Goal: Task Accomplishment & Management: Complete application form

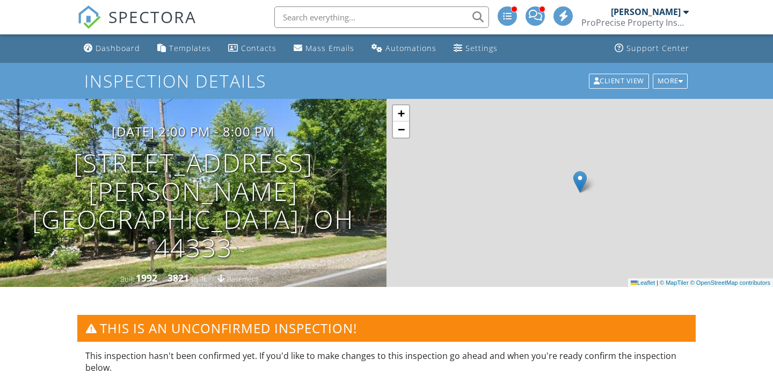
click at [85, 18] on img at bounding box center [89, 17] width 24 height 24
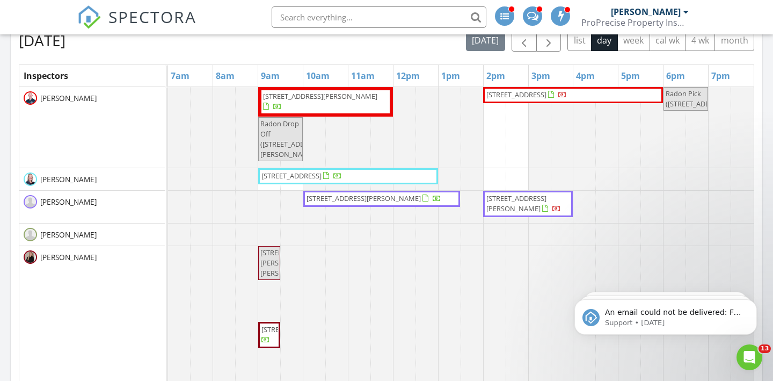
scroll to position [567, 0]
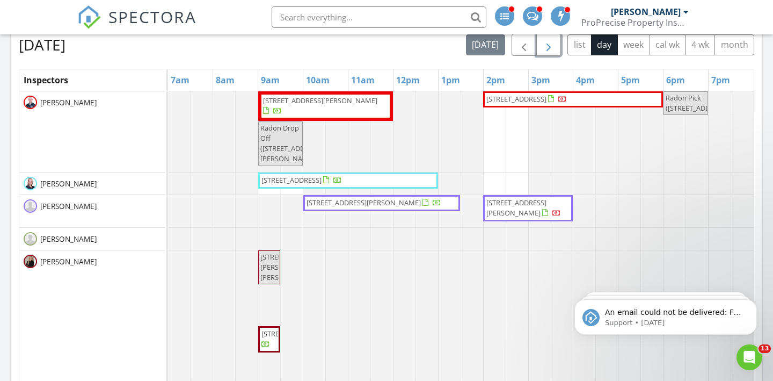
click at [548, 42] on span "button" at bounding box center [548, 45] width 13 height 13
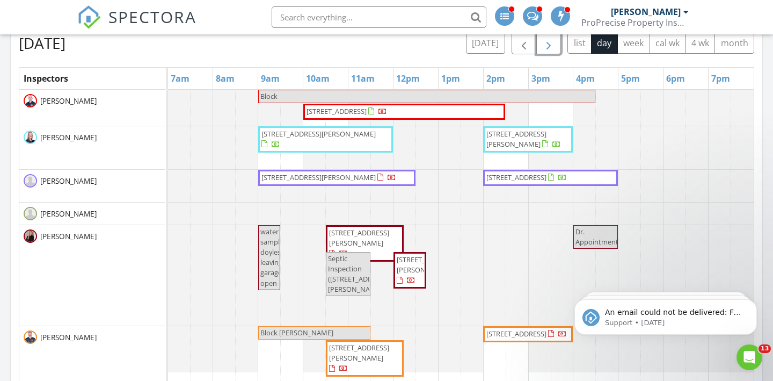
scroll to position [552, 0]
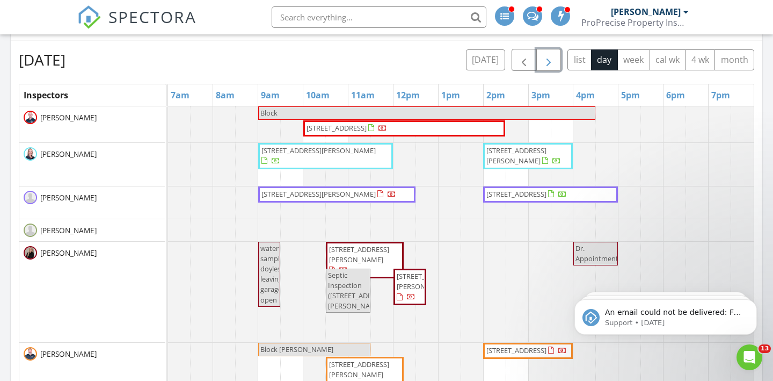
click at [553, 67] on span "button" at bounding box center [548, 60] width 13 height 13
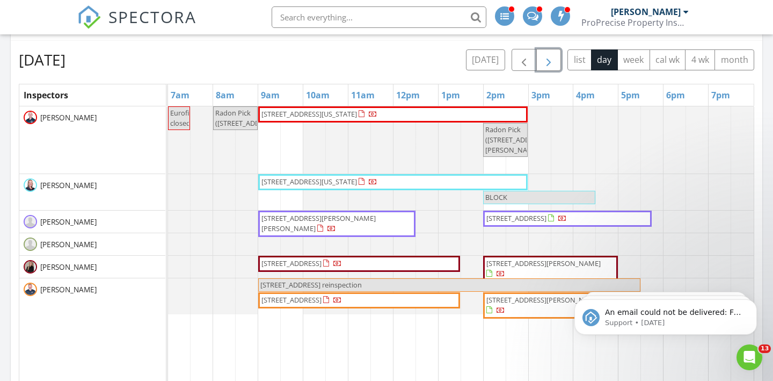
click at [553, 67] on span "button" at bounding box center [548, 60] width 13 height 13
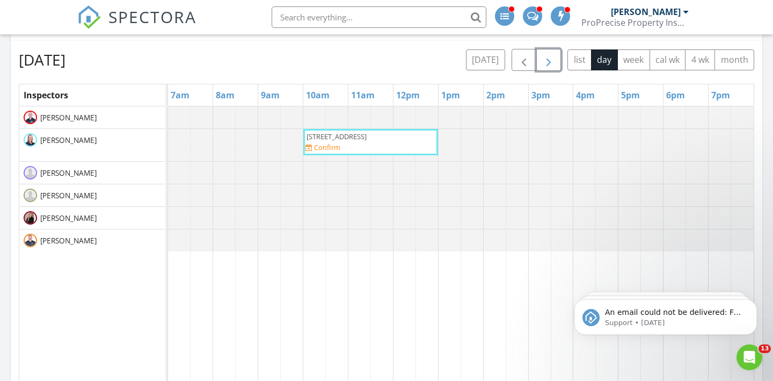
click at [552, 67] on span "button" at bounding box center [548, 60] width 13 height 13
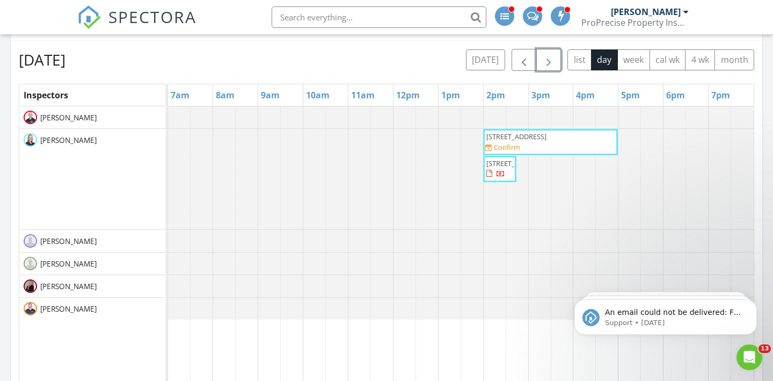
click at [552, 67] on span "button" at bounding box center [548, 60] width 13 height 13
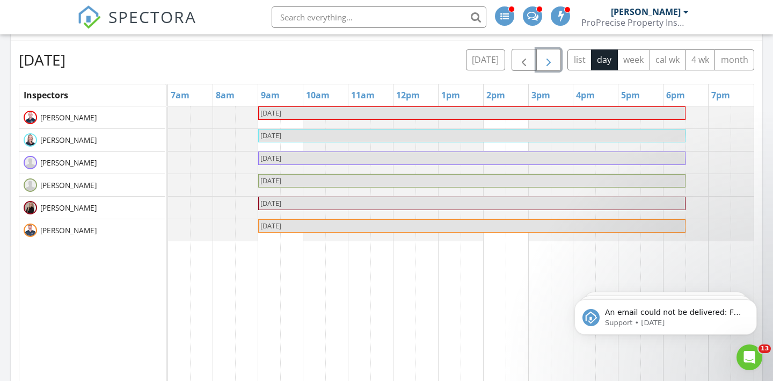
click at [552, 67] on span "button" at bounding box center [548, 60] width 13 height 13
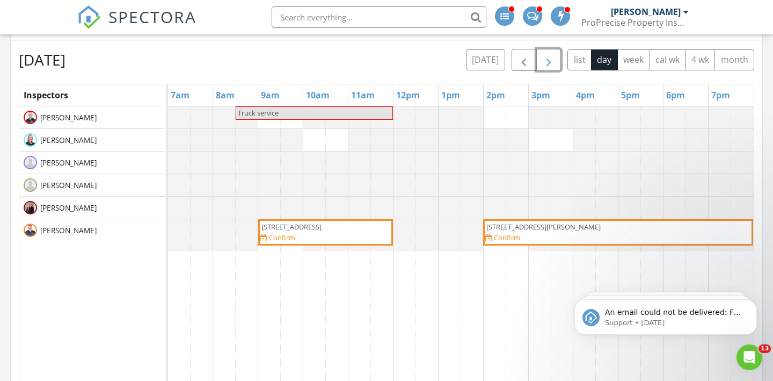
click at [552, 67] on span "button" at bounding box center [548, 60] width 13 height 13
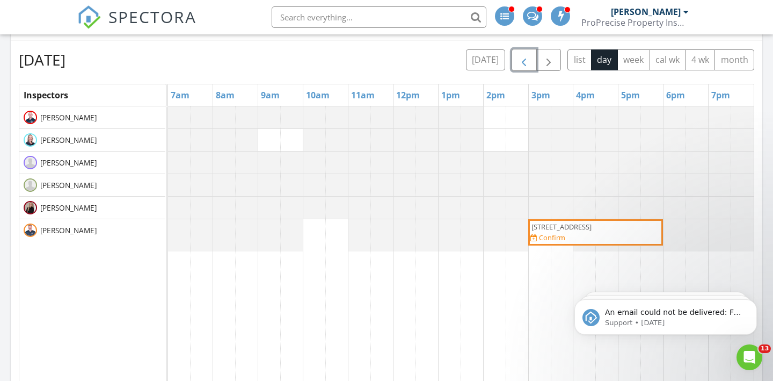
click at [526, 67] on span "button" at bounding box center [524, 60] width 13 height 13
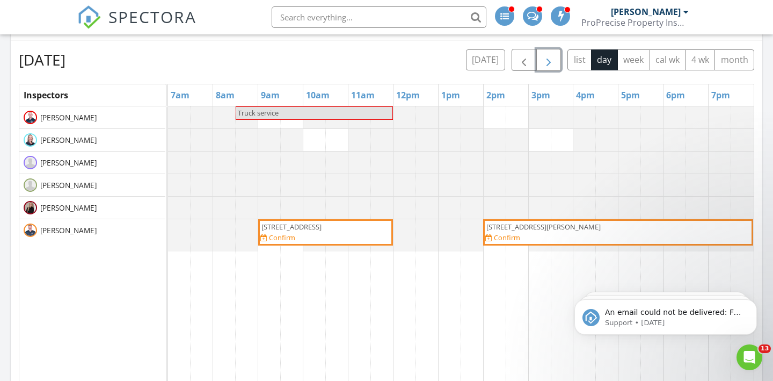
click at [548, 61] on span "button" at bounding box center [548, 60] width 13 height 13
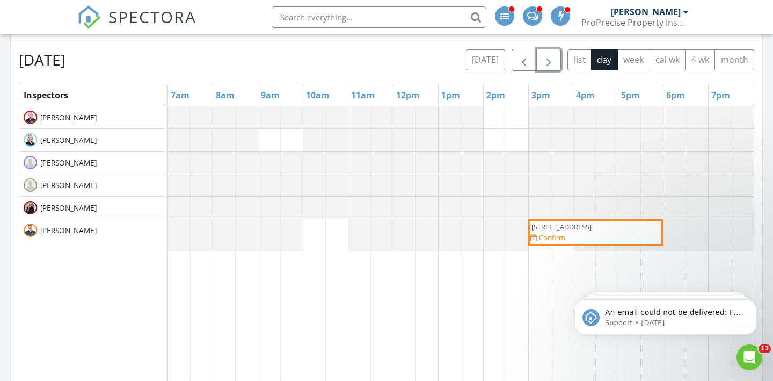
click at [549, 67] on span "button" at bounding box center [548, 60] width 13 height 13
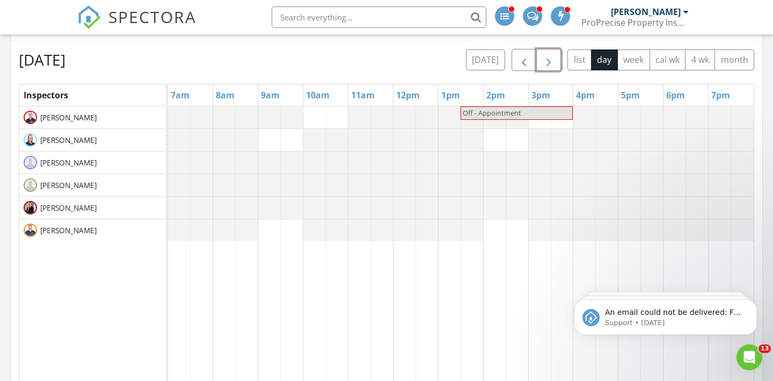
click at [548, 67] on span "button" at bounding box center [548, 60] width 13 height 13
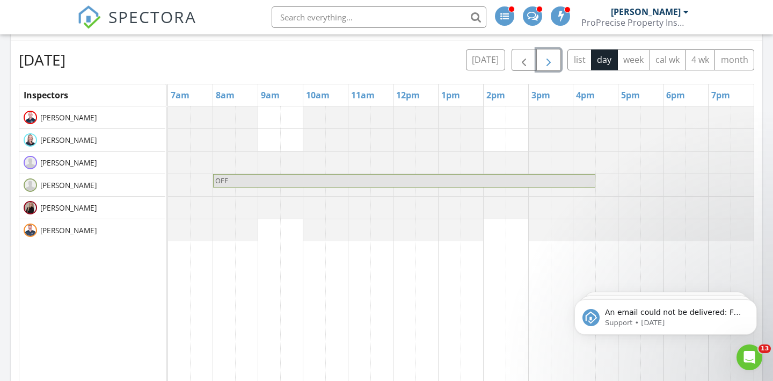
click at [546, 62] on span "button" at bounding box center [548, 60] width 13 height 13
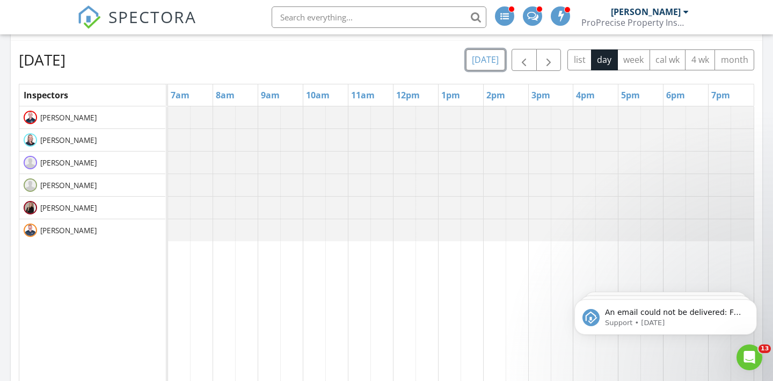
click at [493, 56] on button "today" at bounding box center [485, 59] width 39 height 21
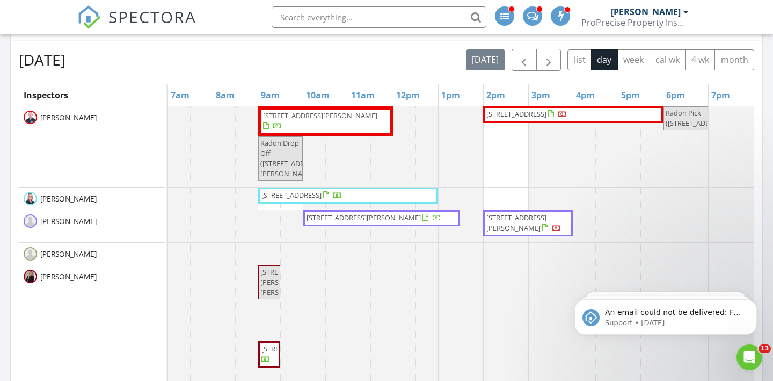
click at [535, 21] on div at bounding box center [532, 15] width 19 height 19
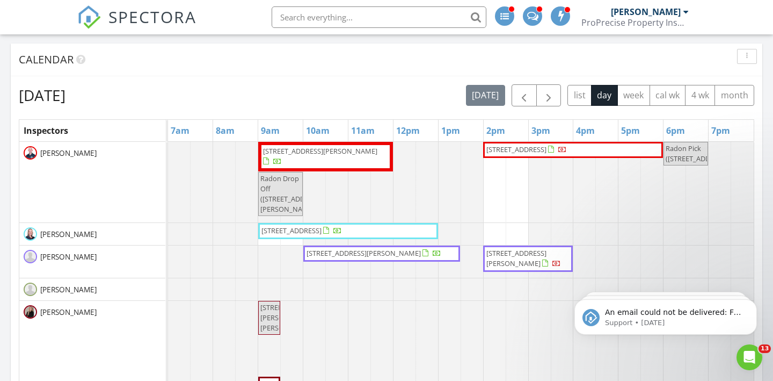
scroll to position [515, 0]
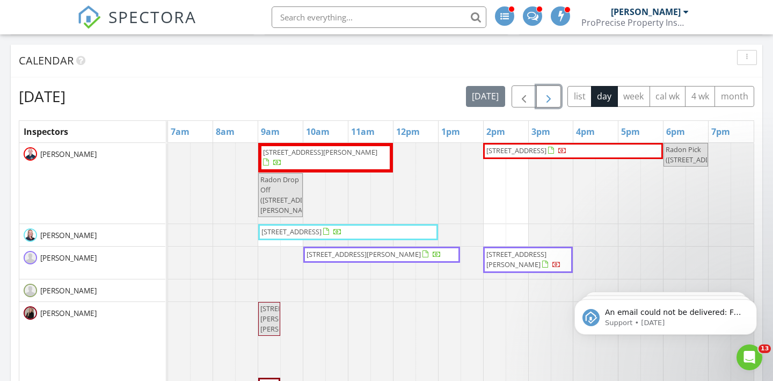
click at [546, 99] on span "button" at bounding box center [548, 96] width 13 height 13
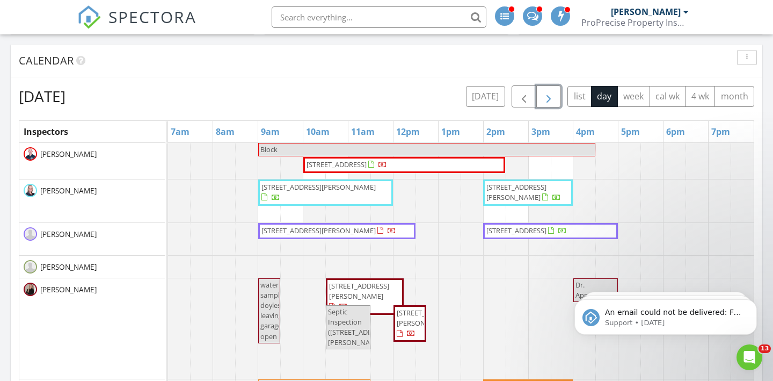
click at [546, 99] on span "button" at bounding box center [548, 96] width 13 height 13
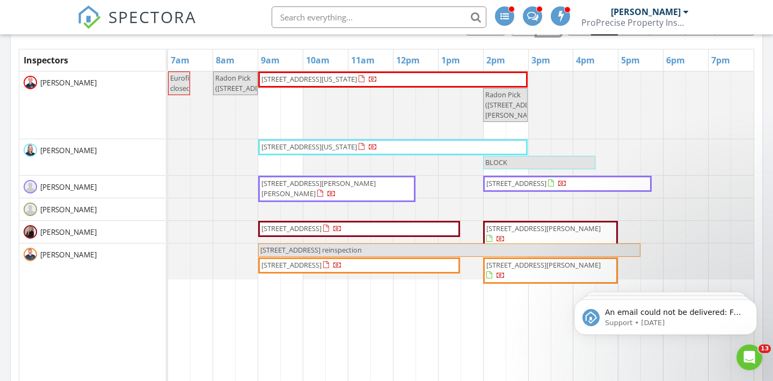
scroll to position [564, 0]
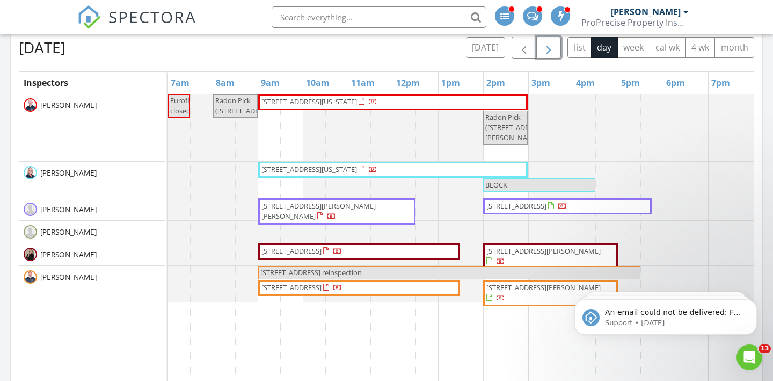
click at [548, 54] on span "button" at bounding box center [548, 47] width 13 height 13
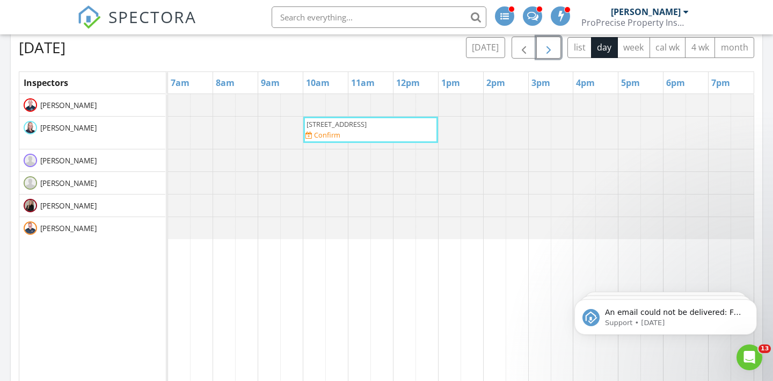
click at [548, 54] on span "button" at bounding box center [548, 47] width 13 height 13
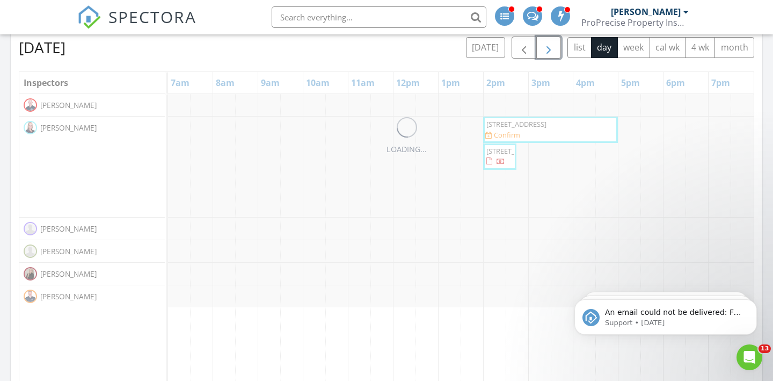
click at [548, 54] on span "button" at bounding box center [548, 47] width 13 height 13
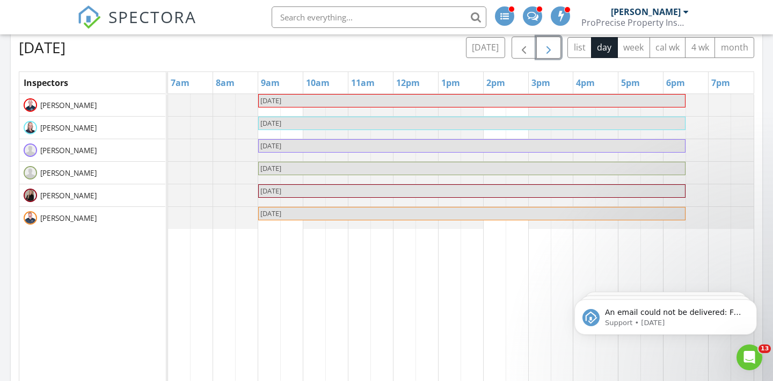
click at [548, 54] on span "button" at bounding box center [548, 47] width 13 height 13
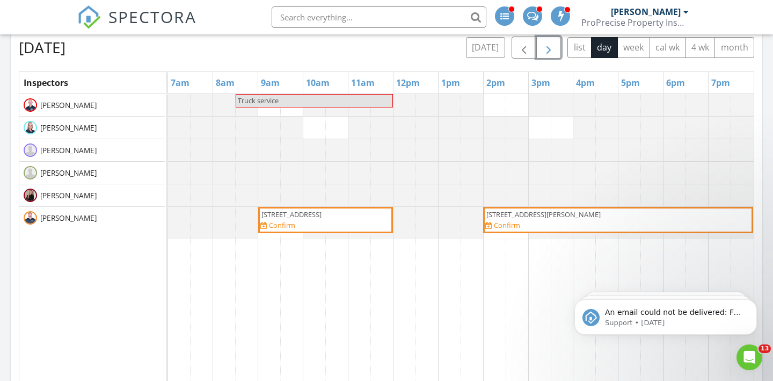
click at [546, 52] on span "button" at bounding box center [548, 47] width 13 height 13
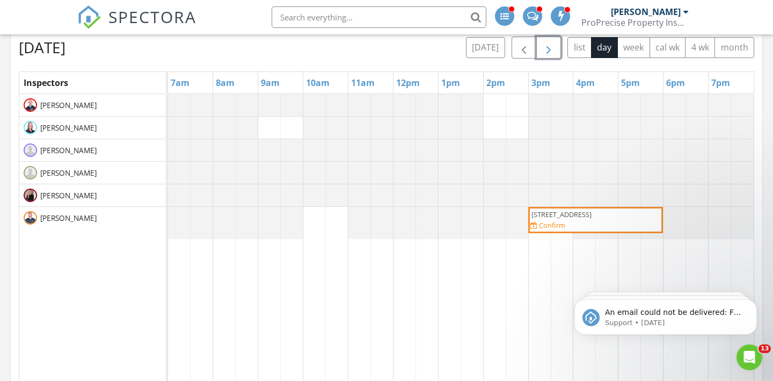
click at [546, 52] on span "button" at bounding box center [548, 47] width 13 height 13
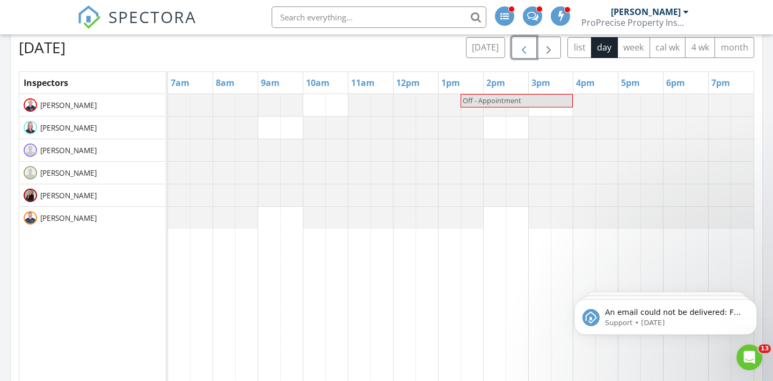
click at [524, 46] on span "button" at bounding box center [524, 47] width 13 height 13
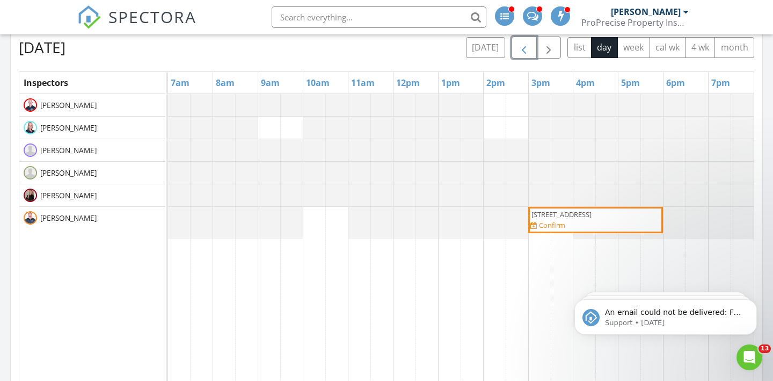
click at [523, 48] on span "button" at bounding box center [524, 47] width 13 height 13
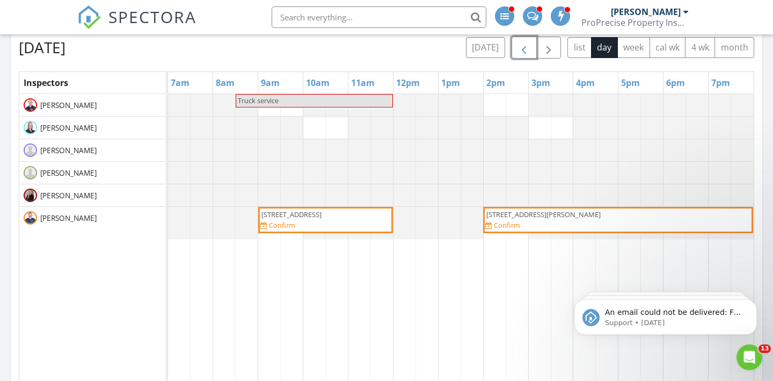
click at [522, 47] on span "button" at bounding box center [524, 47] width 13 height 13
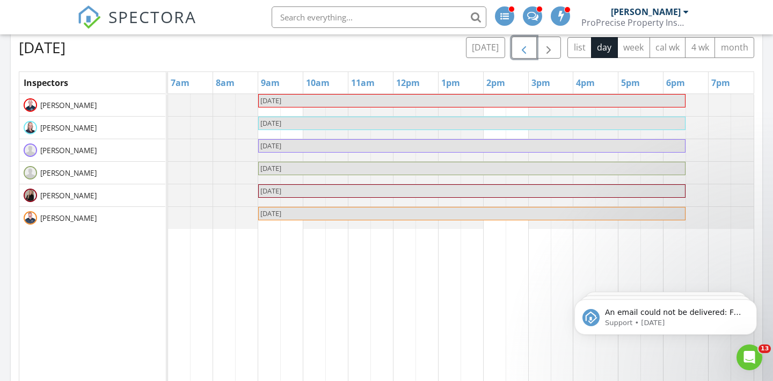
click at [522, 47] on span "button" at bounding box center [524, 47] width 13 height 13
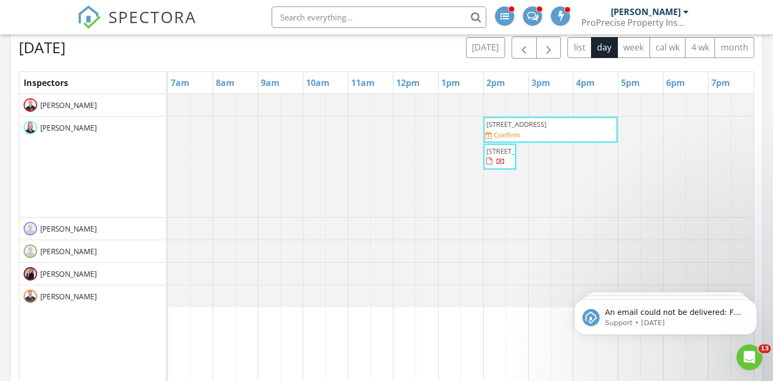
click at [463, 46] on div "Sunday, August 31, 2025 today list day week cal wk 4 wk month" at bounding box center [386, 48] width 735 height 22
click at [488, 48] on button "[DATE]" at bounding box center [485, 47] width 39 height 21
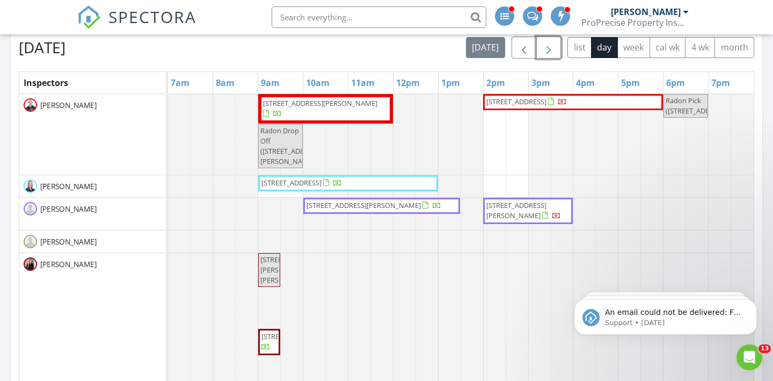
click at [552, 47] on span "button" at bounding box center [548, 47] width 13 height 13
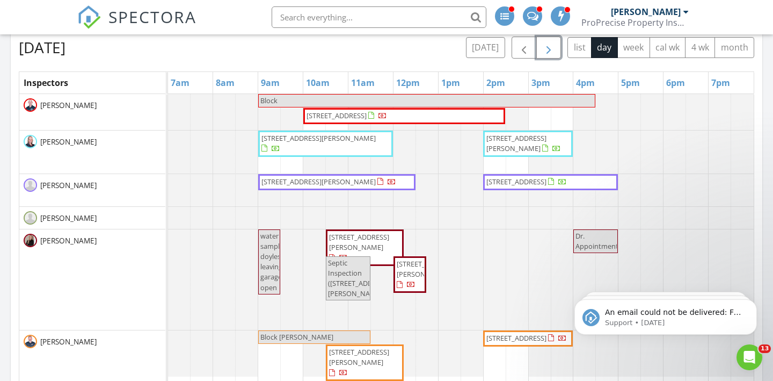
click at [552, 46] on span "button" at bounding box center [548, 47] width 13 height 13
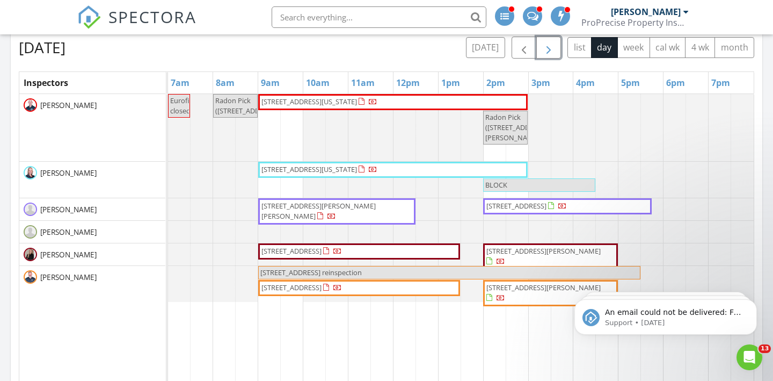
click at [545, 49] on span "button" at bounding box center [548, 47] width 13 height 13
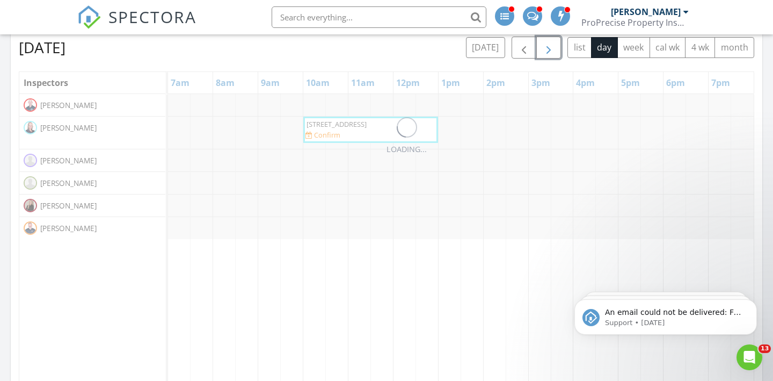
click at [545, 49] on span "button" at bounding box center [548, 47] width 13 height 13
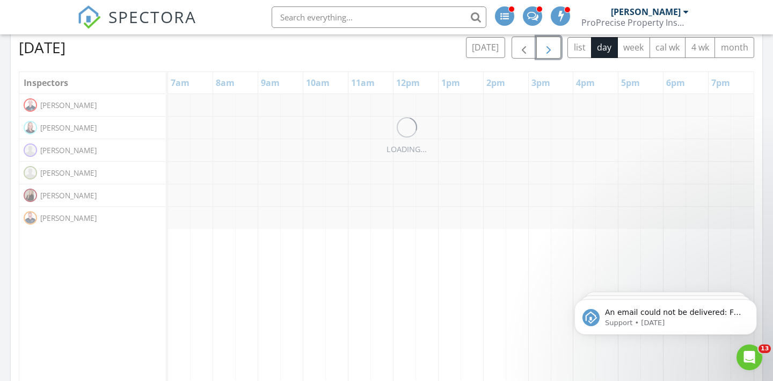
click at [545, 49] on span "button" at bounding box center [548, 47] width 13 height 13
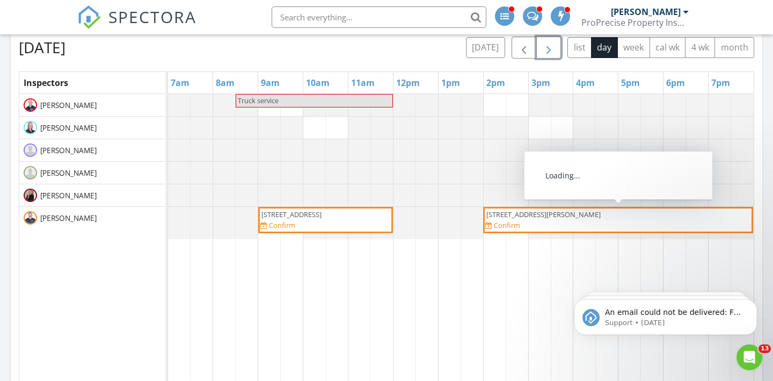
click at [591, 223] on div "1784 N Medina Line Rd, Akron 44333 Confirm" at bounding box center [618, 219] width 266 height 21
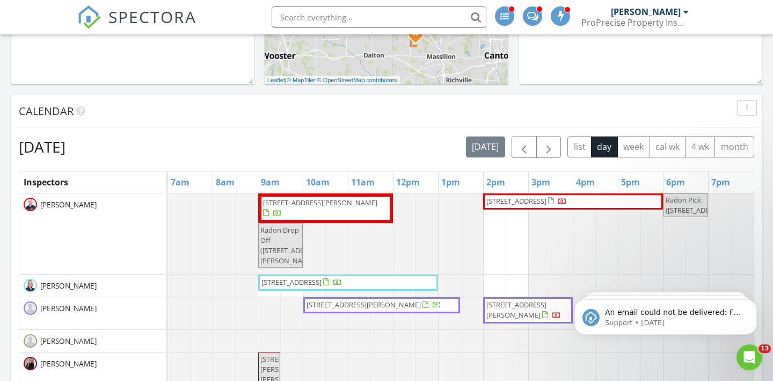
click at [535, 13] on span at bounding box center [532, 15] width 11 height 10
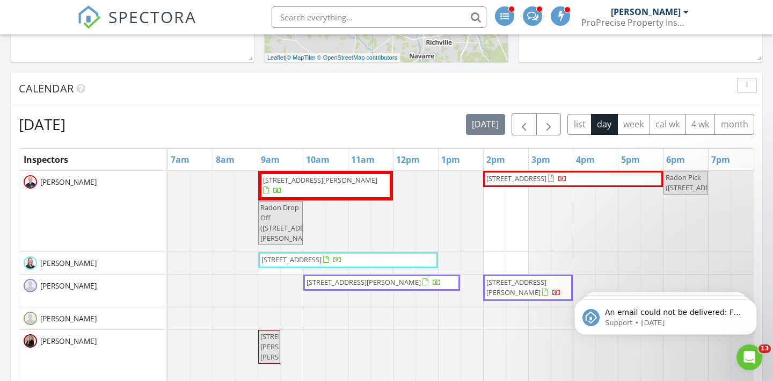
scroll to position [485, 0]
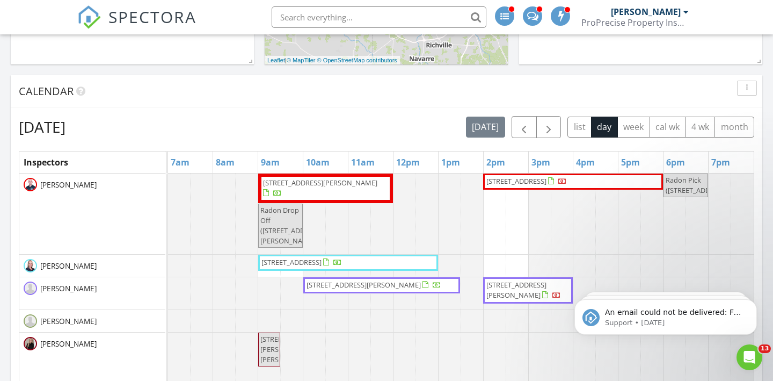
click at [551, 138] on div "Wednesday, August 27, 2025 today list day week cal wk 4 wk month Inspectors 7am…" at bounding box center [386, 352] width 735 height 472
click at [551, 134] on span "button" at bounding box center [548, 127] width 13 height 13
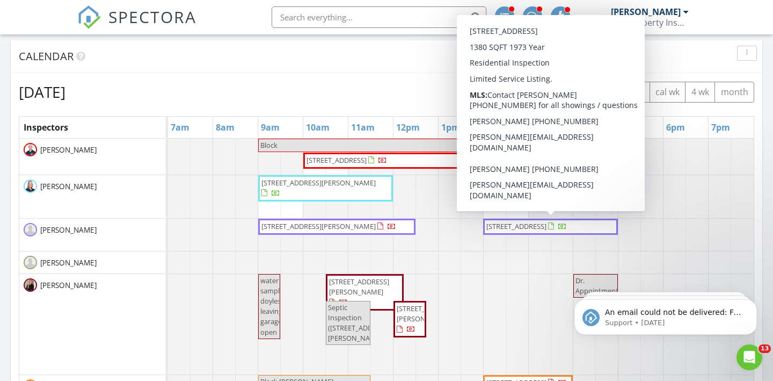
scroll to position [516, 0]
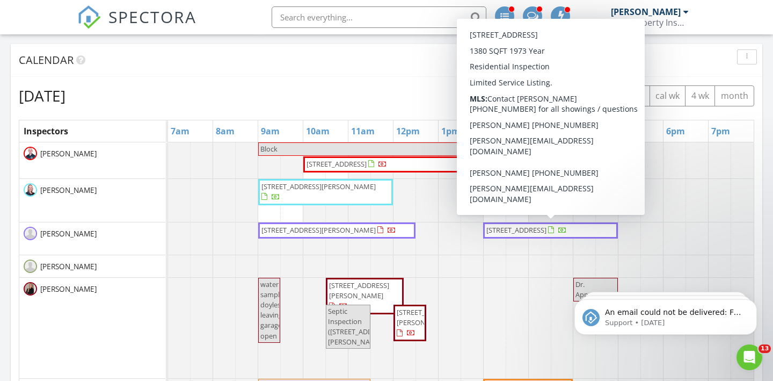
click at [669, 57] on div "Calendar" at bounding box center [378, 60] width 719 height 16
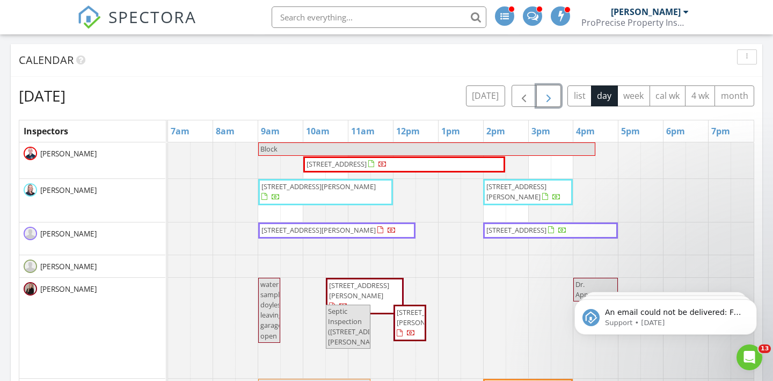
click at [548, 97] on span "button" at bounding box center [548, 96] width 13 height 13
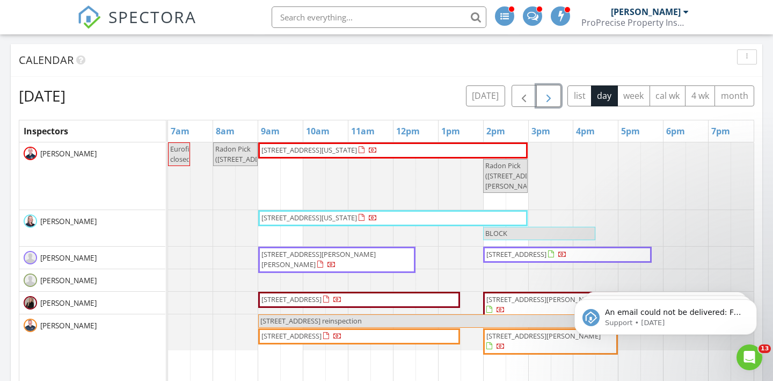
click at [548, 98] on span "button" at bounding box center [548, 96] width 13 height 13
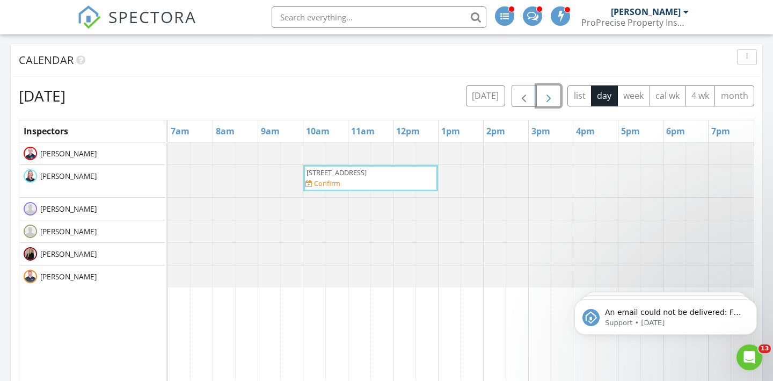
click at [548, 98] on span "button" at bounding box center [548, 96] width 13 height 13
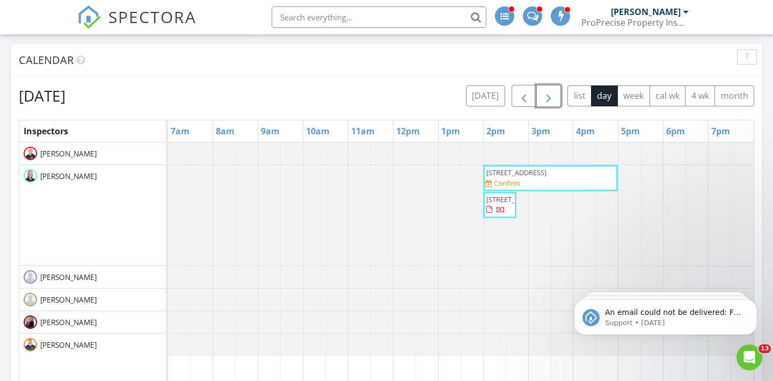
click at [548, 98] on span "button" at bounding box center [548, 96] width 13 height 13
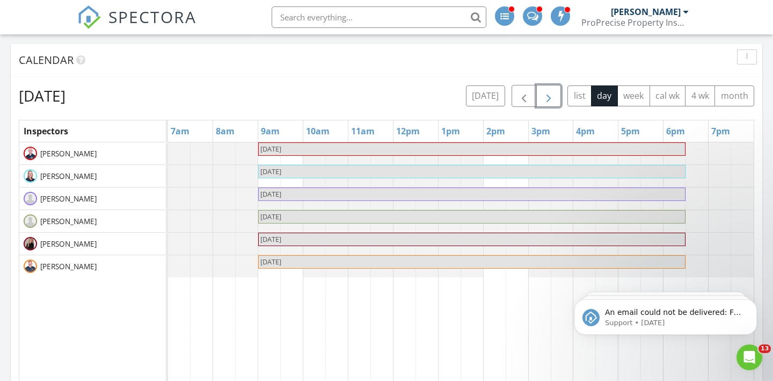
click at [548, 98] on span "button" at bounding box center [548, 96] width 13 height 13
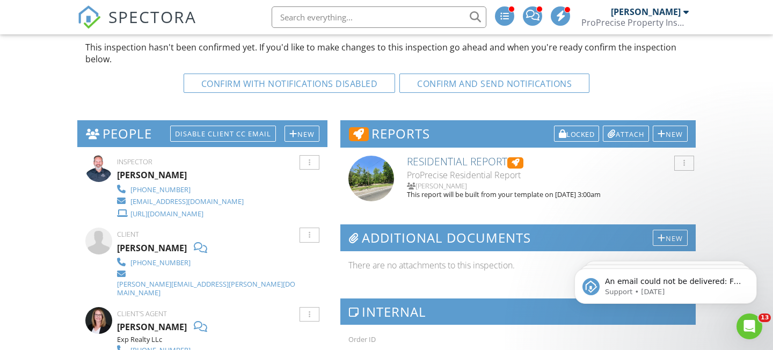
scroll to position [441, 0]
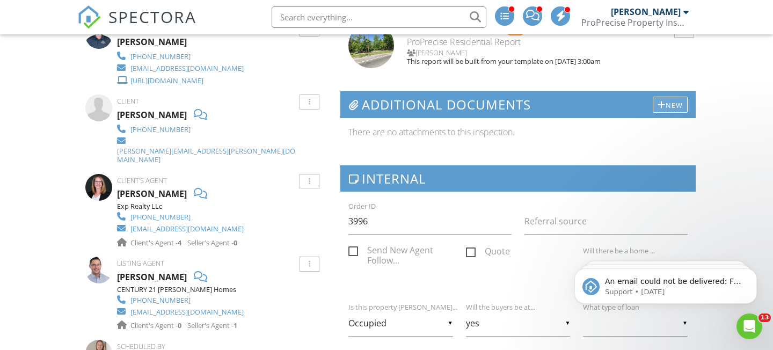
click at [665, 108] on div "New" at bounding box center [670, 105] width 35 height 16
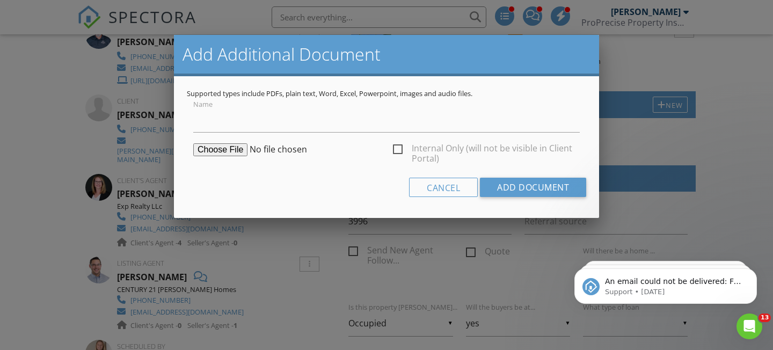
click at [402, 149] on label "Internal Only (will not be visible in Client Portal)" at bounding box center [486, 149] width 187 height 13
click at [400, 149] on input "Internal Only (will not be visible in Client Portal)" at bounding box center [396, 151] width 7 height 7
checkbox input "true"
click at [235, 157] on div "Internal Only (will not be visible in Client Portal)" at bounding box center [386, 155] width 399 height 24
click at [247, 138] on form "Name Internal Only (will not be visible in Client Portal) Cancel Add Document" at bounding box center [386, 151] width 399 height 107
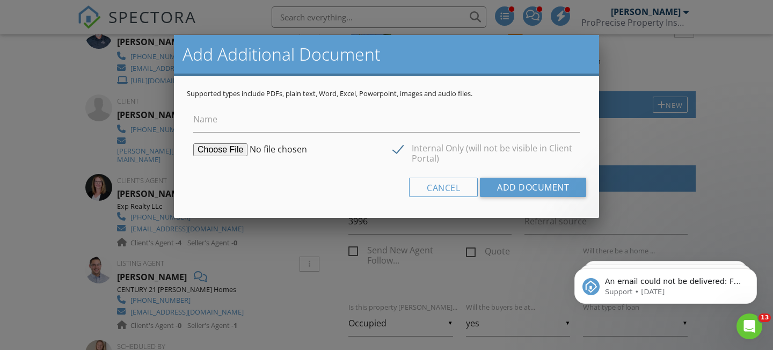
click at [238, 149] on input "file" at bounding box center [275, 149] width 164 height 13
type input "C:\fakepath\Agent_Full8092.pdf"
click at [531, 188] on input "Add Document" at bounding box center [533, 187] width 106 height 19
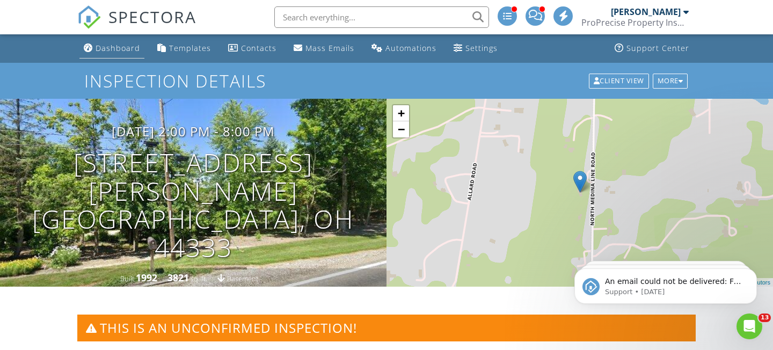
click at [120, 46] on div "Dashboard" at bounding box center [118, 48] width 45 height 10
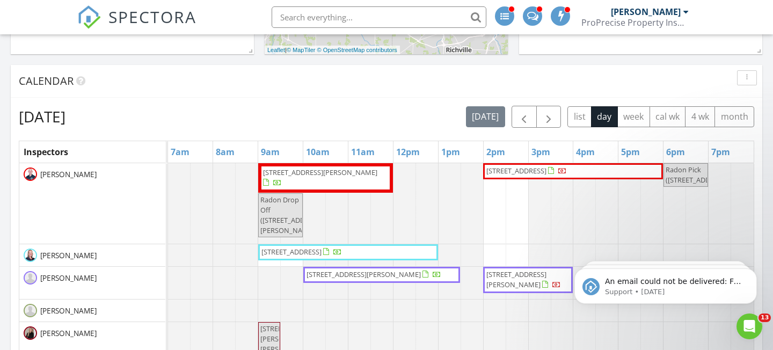
scroll to position [479, 0]
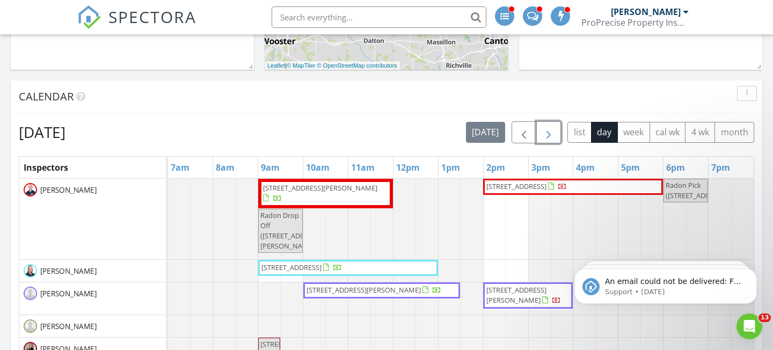
click at [550, 132] on span "button" at bounding box center [548, 132] width 13 height 13
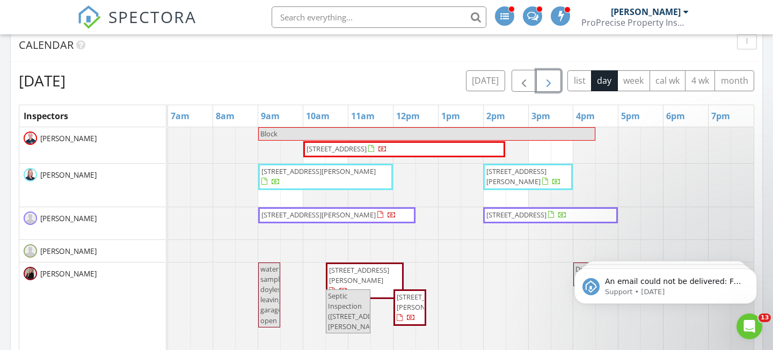
scroll to position [533, 0]
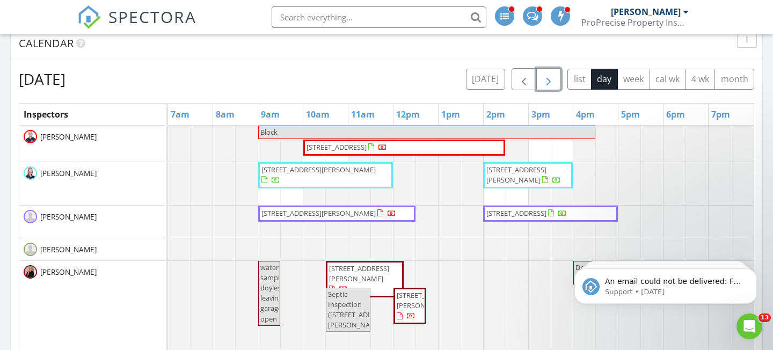
click at [555, 77] on button "button" at bounding box center [548, 79] width 25 height 22
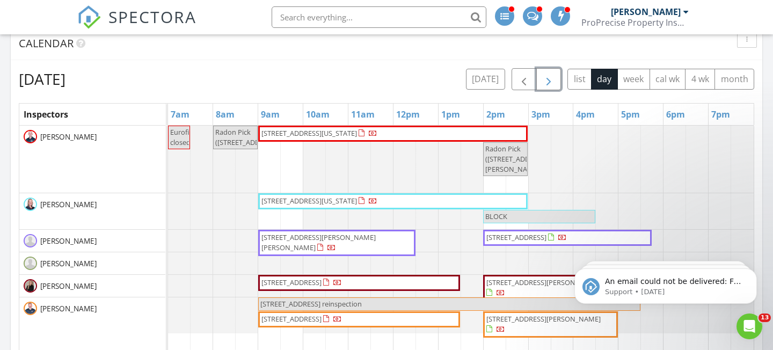
click at [555, 78] on button "button" at bounding box center [548, 79] width 25 height 22
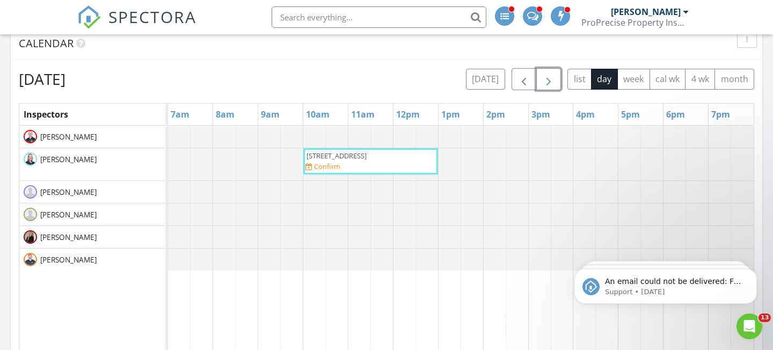
click at [555, 78] on button "button" at bounding box center [548, 79] width 25 height 22
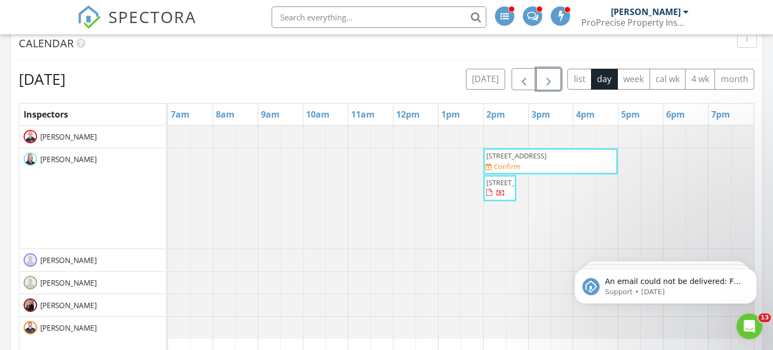
click at [555, 78] on button "button" at bounding box center [548, 79] width 25 height 22
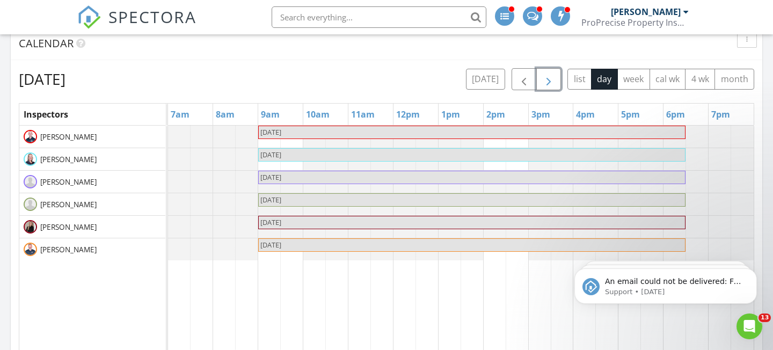
click at [555, 78] on button "button" at bounding box center [548, 79] width 25 height 22
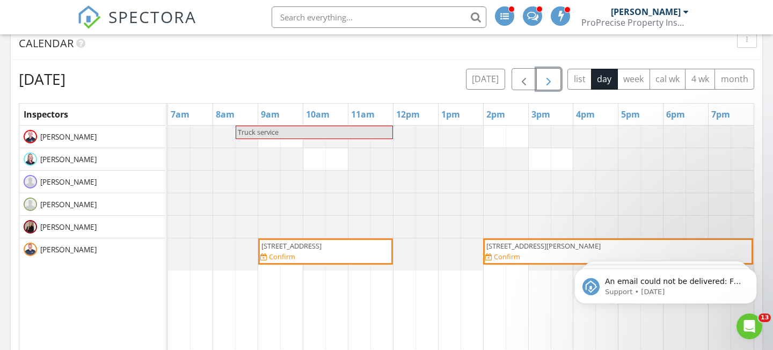
click at [555, 78] on button "button" at bounding box center [548, 79] width 25 height 22
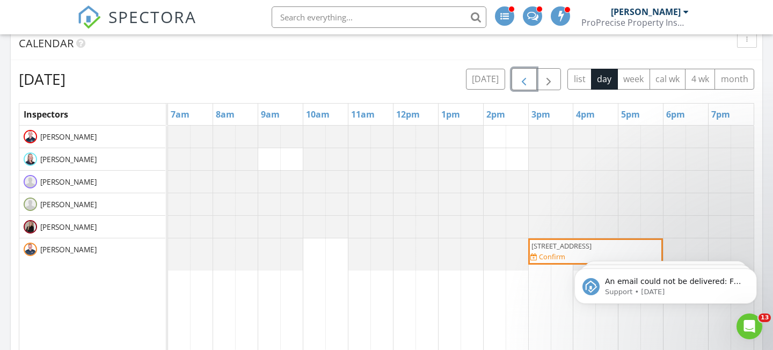
click at [524, 78] on span "button" at bounding box center [524, 79] width 13 height 13
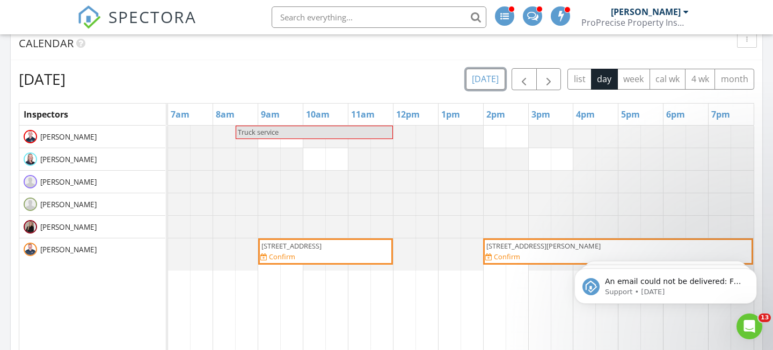
click at [491, 79] on button "[DATE]" at bounding box center [485, 79] width 39 height 21
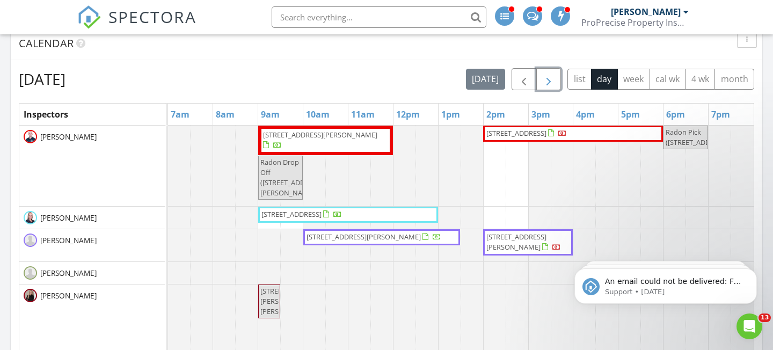
click at [543, 86] on span "button" at bounding box center [548, 79] width 13 height 13
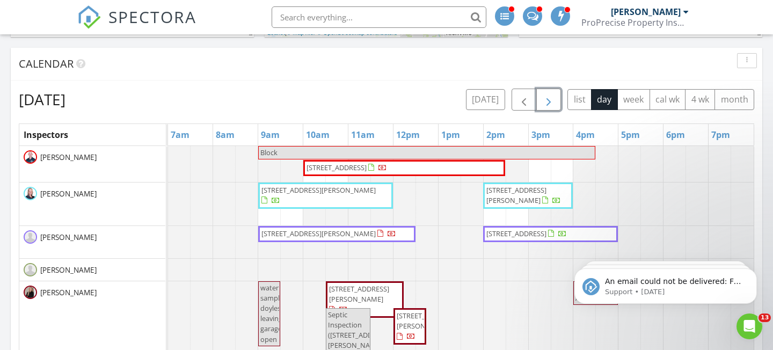
scroll to position [511, 0]
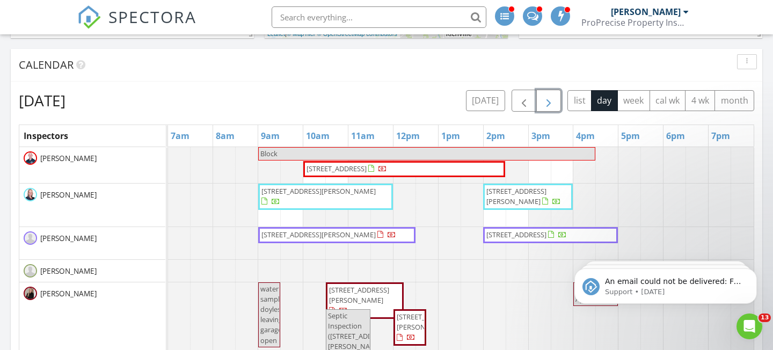
click at [555, 104] on button "button" at bounding box center [548, 101] width 25 height 22
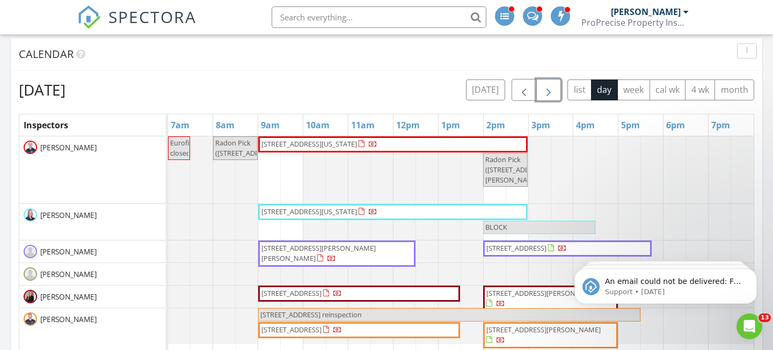
scroll to position [522, 0]
click at [547, 86] on span "button" at bounding box center [548, 89] width 13 height 13
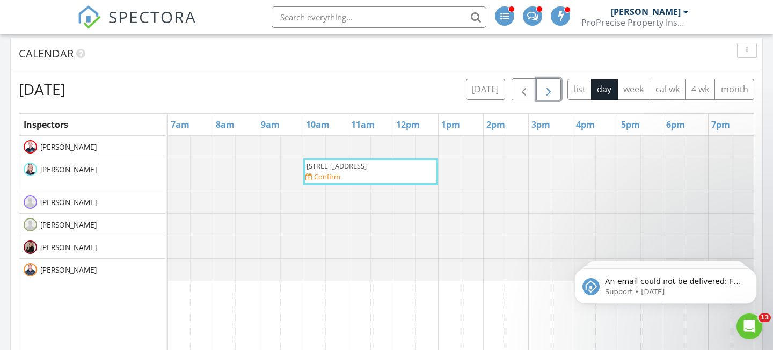
click at [547, 86] on span "button" at bounding box center [548, 89] width 13 height 13
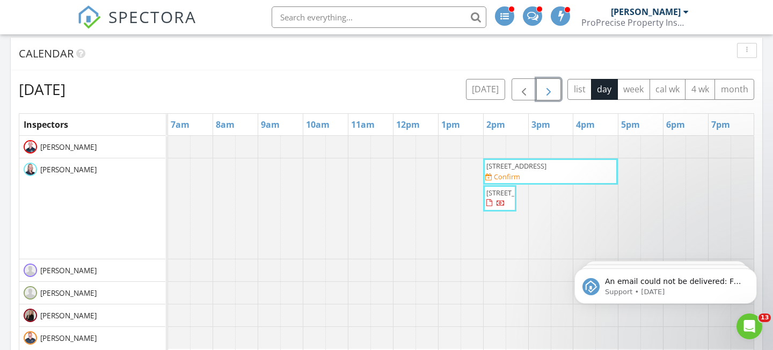
click at [547, 86] on span "button" at bounding box center [548, 89] width 13 height 13
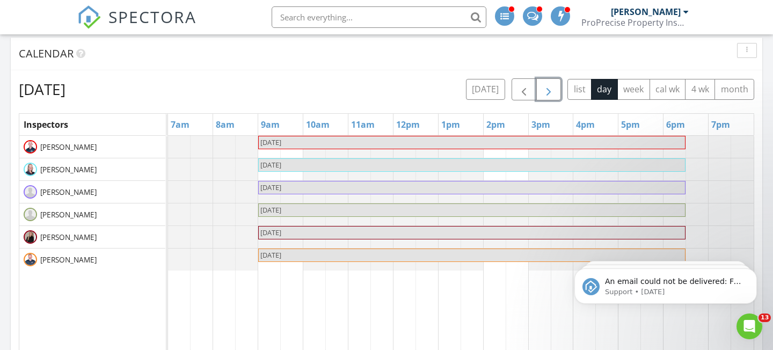
click at [547, 86] on span "button" at bounding box center [548, 89] width 13 height 13
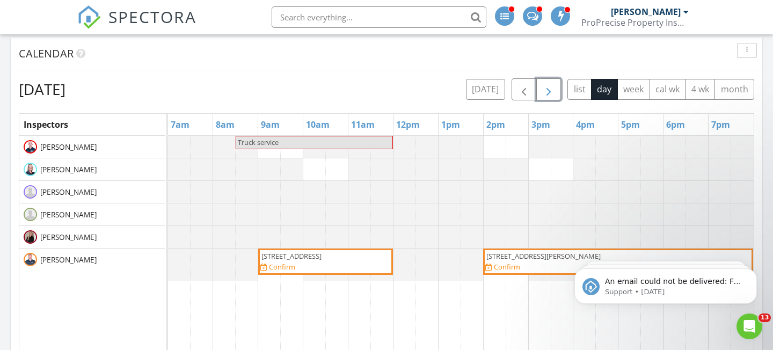
click at [545, 85] on span "button" at bounding box center [548, 89] width 13 height 13
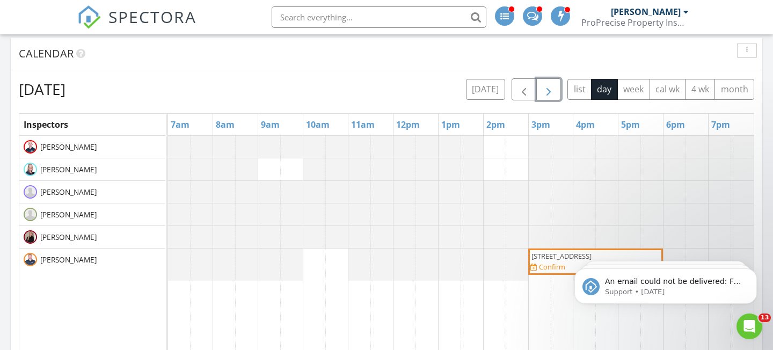
click at [545, 85] on span "button" at bounding box center [548, 89] width 13 height 13
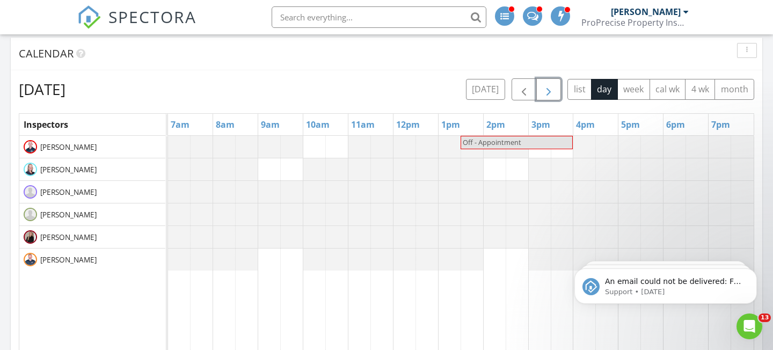
click at [545, 85] on span "button" at bounding box center [548, 89] width 13 height 13
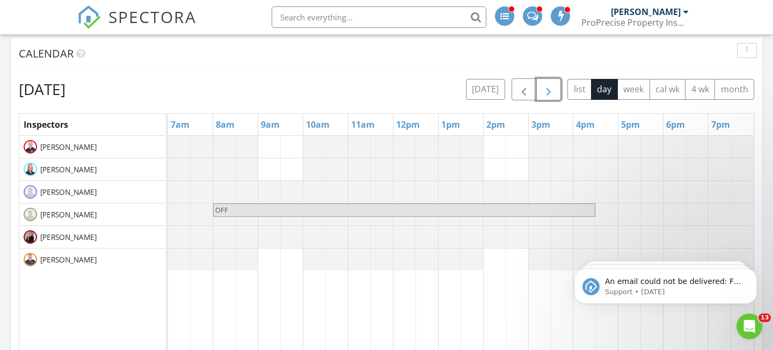
click at [544, 86] on span "button" at bounding box center [548, 89] width 13 height 13
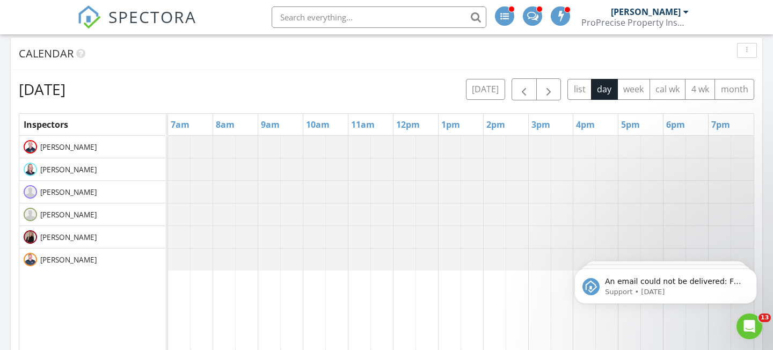
click at [537, 19] on span at bounding box center [532, 15] width 11 height 10
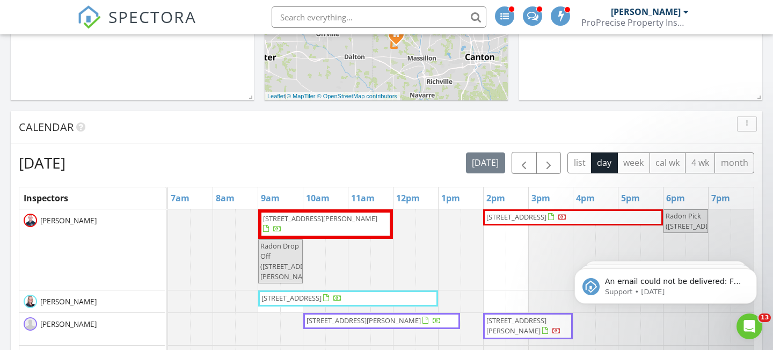
scroll to position [449, 0]
click at [547, 157] on span "button" at bounding box center [548, 162] width 13 height 13
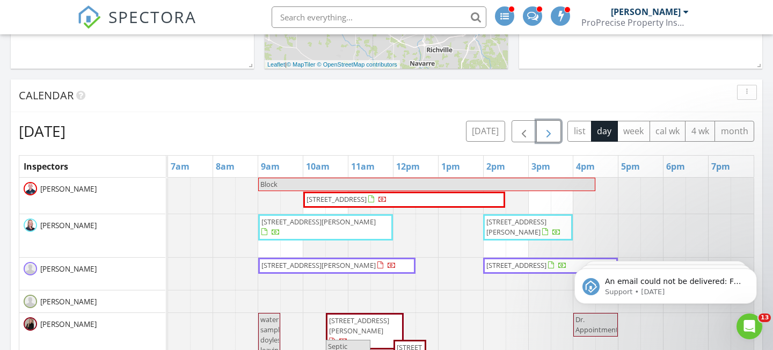
scroll to position [484, 0]
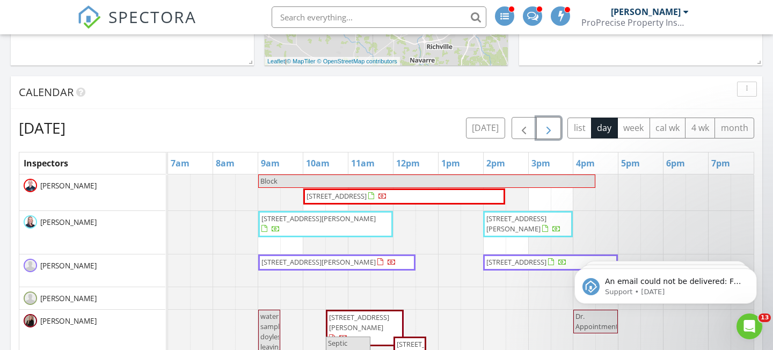
click at [553, 126] on span "button" at bounding box center [548, 128] width 13 height 13
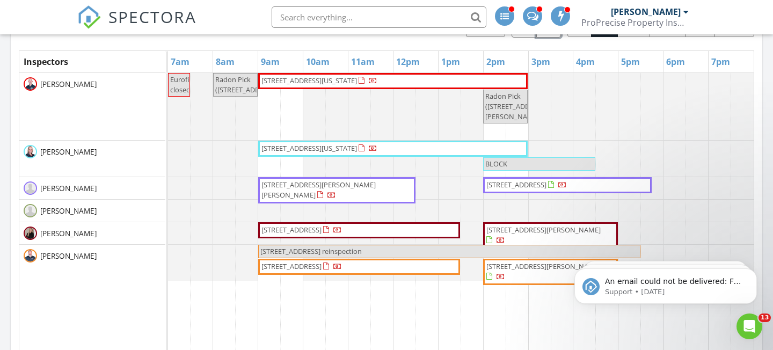
scroll to position [547, 0]
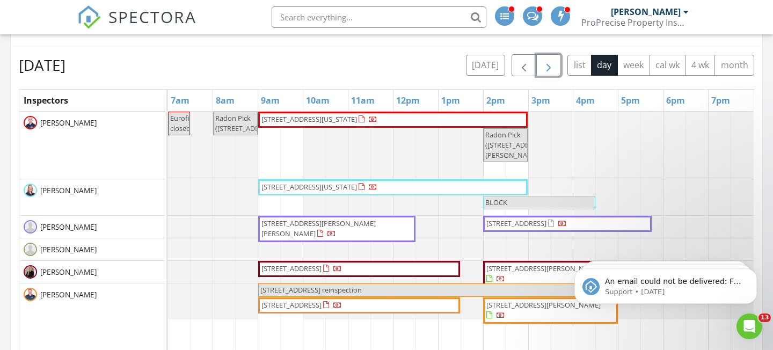
click at [547, 67] on span "button" at bounding box center [548, 65] width 13 height 13
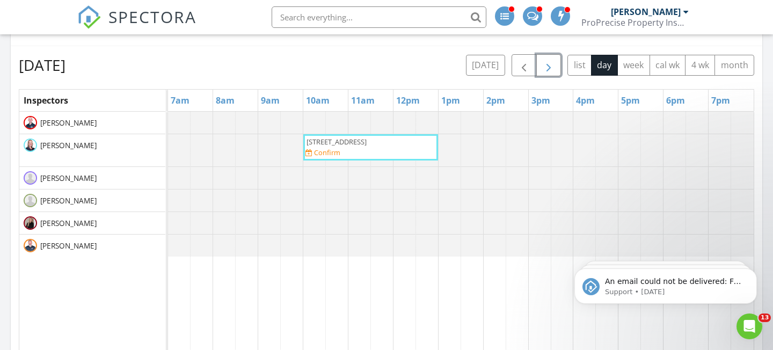
click at [547, 67] on span "button" at bounding box center [548, 65] width 13 height 13
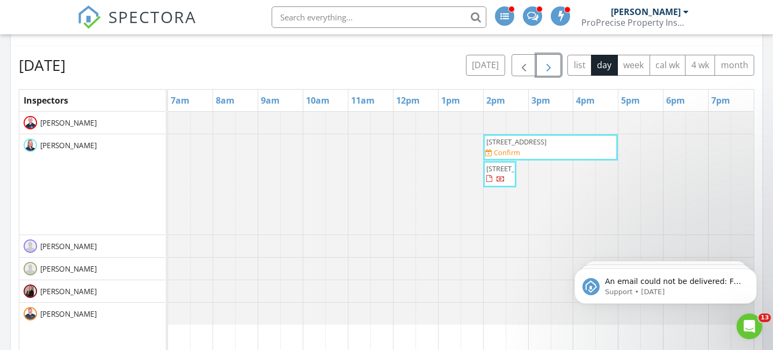
click at [547, 67] on span "button" at bounding box center [548, 65] width 13 height 13
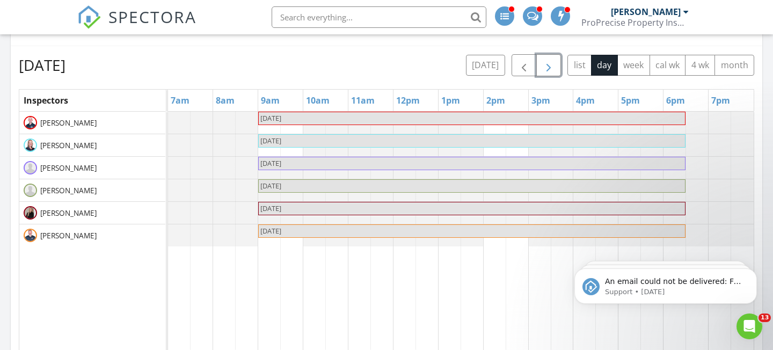
click at [547, 67] on span "button" at bounding box center [548, 65] width 13 height 13
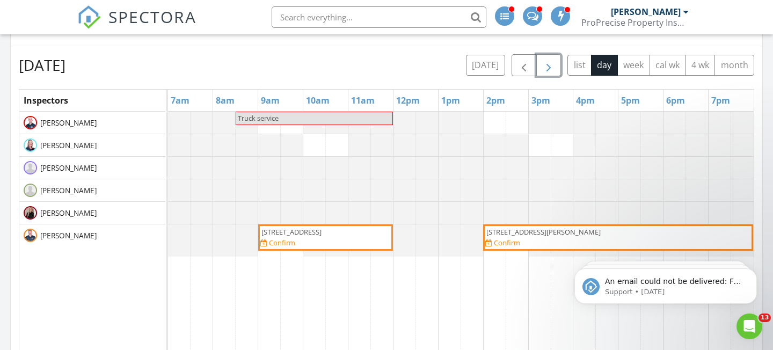
click at [546, 70] on span "button" at bounding box center [548, 65] width 13 height 13
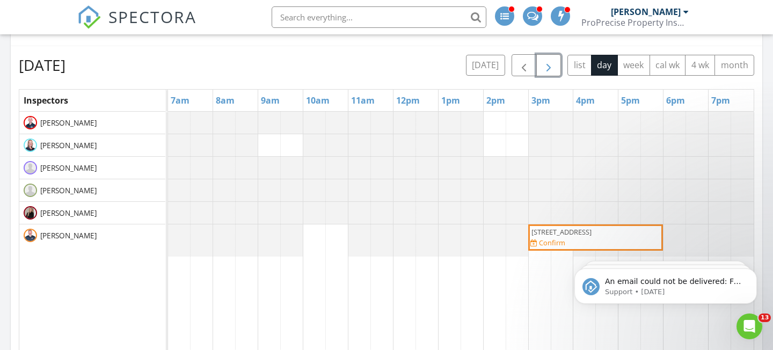
click at [590, 238] on div "151 W State St, Barberton 44203 Confirm" at bounding box center [595, 237] width 130 height 21
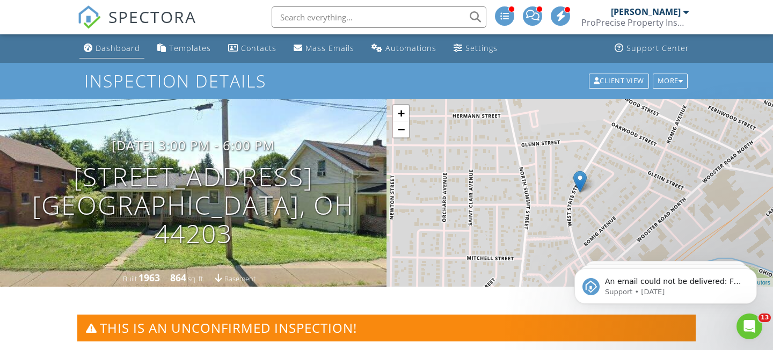
click at [106, 51] on div "Dashboard" at bounding box center [118, 48] width 45 height 10
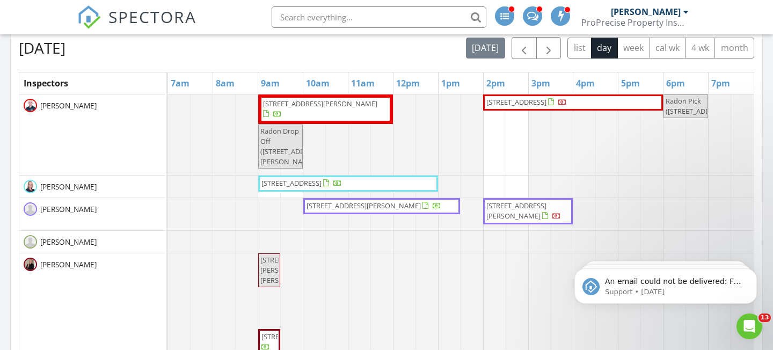
scroll to position [560, 0]
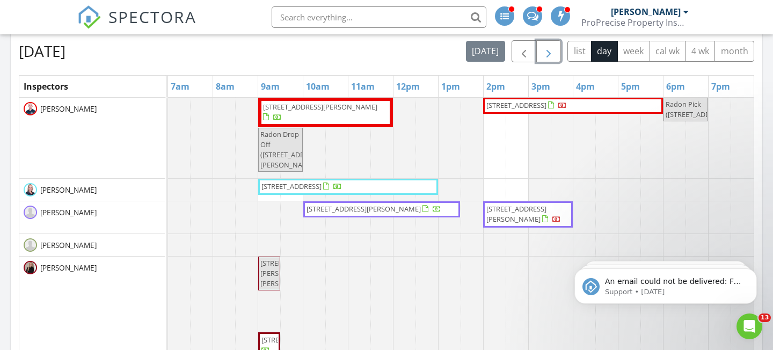
click at [559, 52] on button "button" at bounding box center [548, 51] width 25 height 22
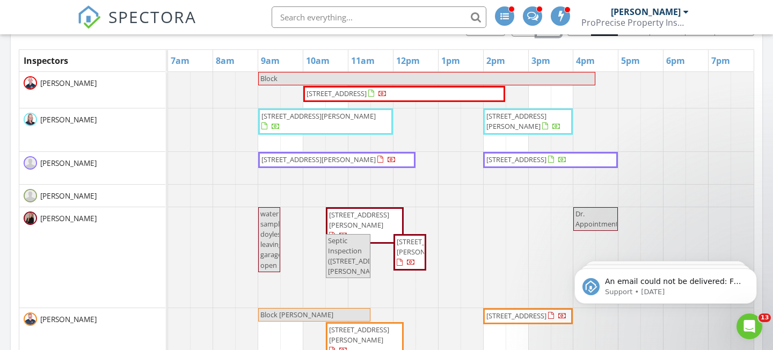
scroll to position [578, 0]
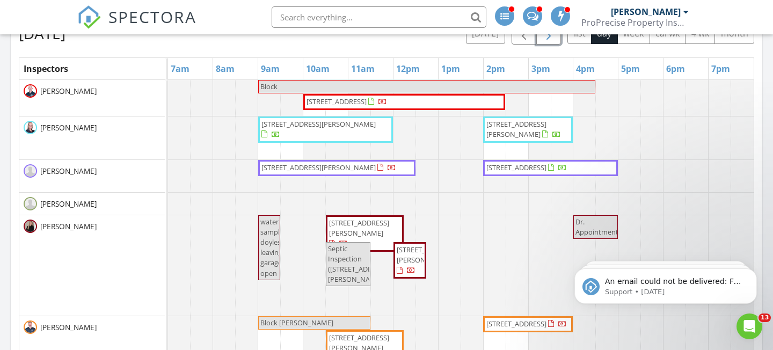
click at [548, 43] on button "button" at bounding box center [548, 34] width 25 height 22
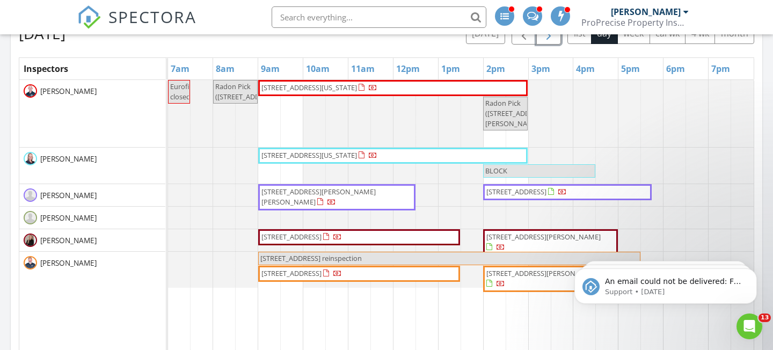
click at [548, 43] on button "button" at bounding box center [548, 34] width 25 height 22
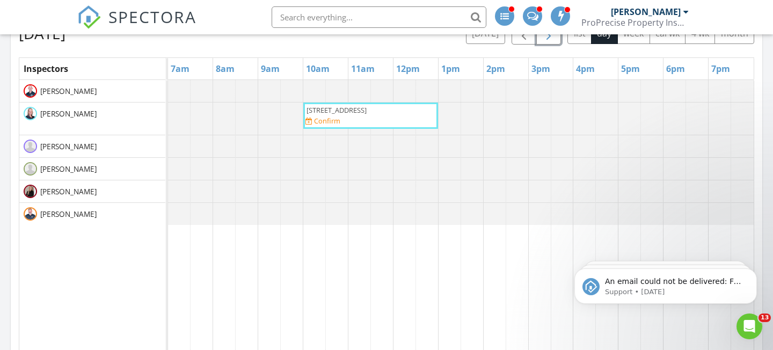
click at [548, 42] on button "button" at bounding box center [548, 34] width 25 height 22
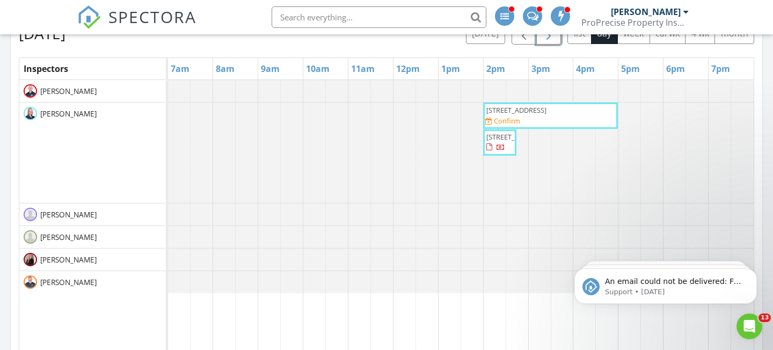
click at [548, 40] on span "button" at bounding box center [548, 33] width 13 height 13
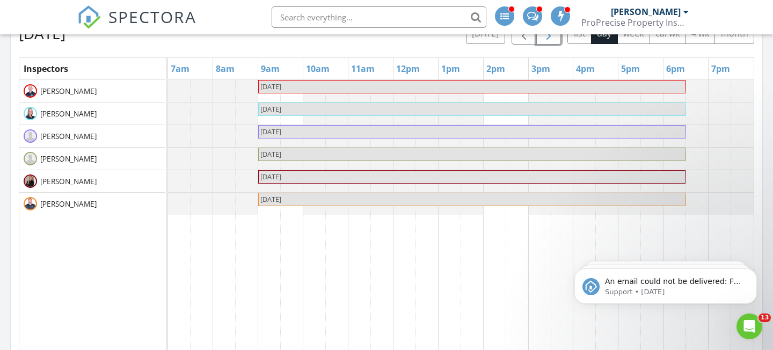
click at [548, 40] on span "button" at bounding box center [548, 33] width 13 height 13
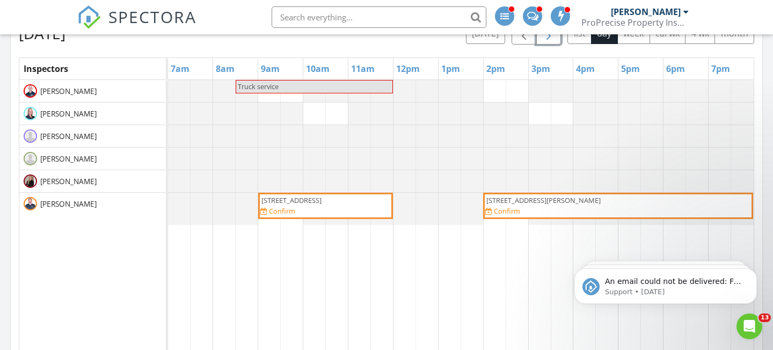
click at [548, 42] on button "button" at bounding box center [548, 34] width 25 height 22
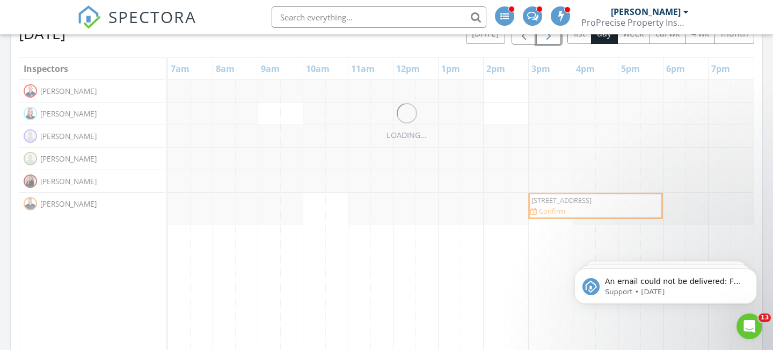
click at [548, 42] on button "button" at bounding box center [548, 34] width 25 height 22
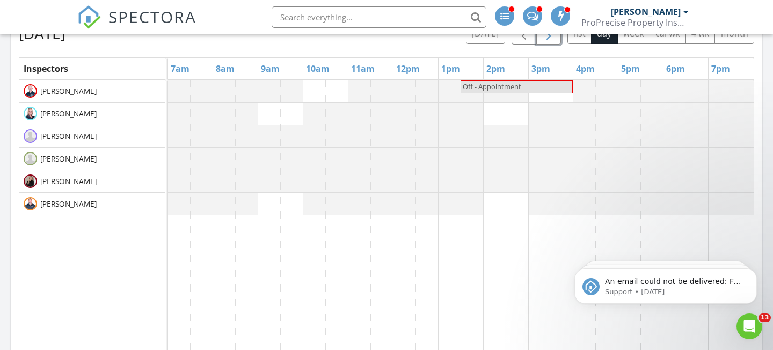
click at [548, 42] on button "button" at bounding box center [548, 34] width 25 height 22
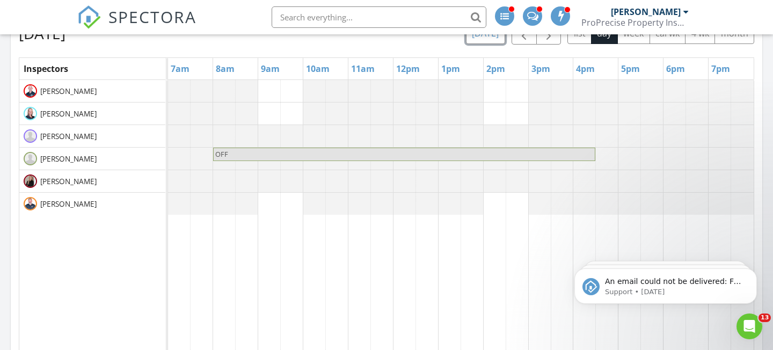
click at [495, 35] on button "today" at bounding box center [485, 33] width 39 height 21
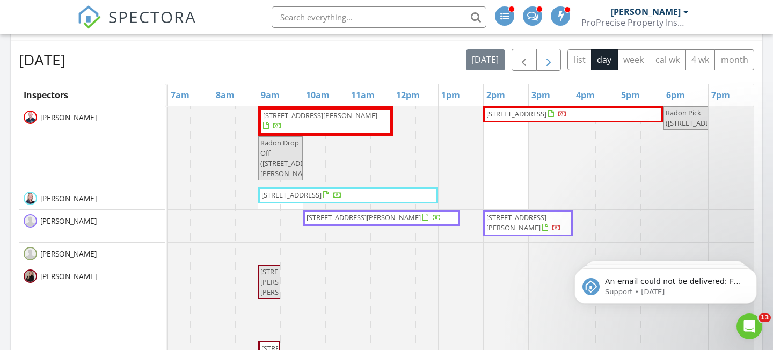
scroll to position [546, 0]
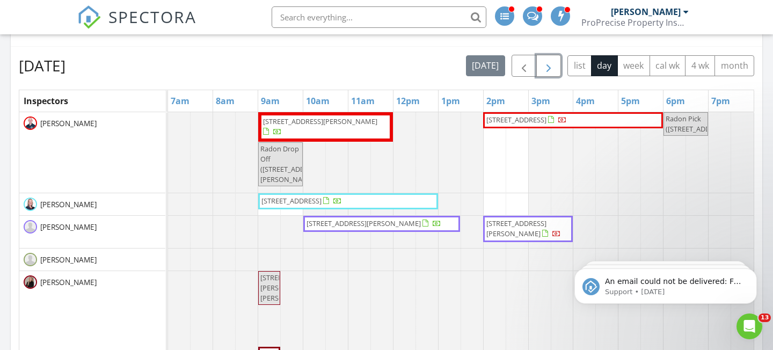
click at [545, 64] on span "button" at bounding box center [548, 66] width 13 height 13
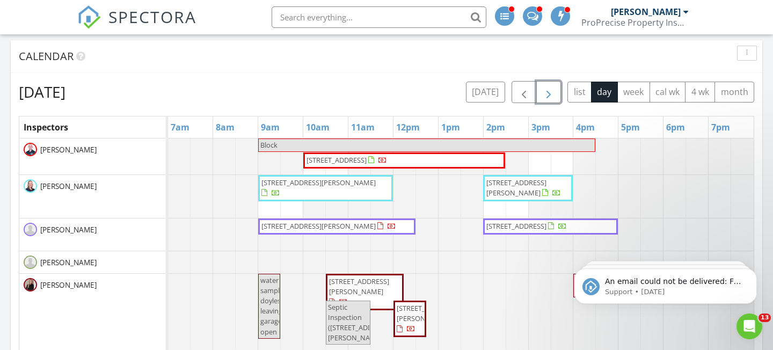
scroll to position [520, 0]
click at [545, 92] on span "button" at bounding box center [548, 91] width 13 height 13
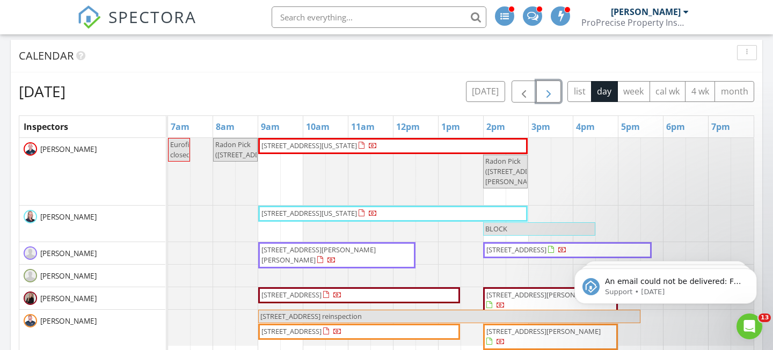
click at [545, 92] on span "button" at bounding box center [548, 91] width 13 height 13
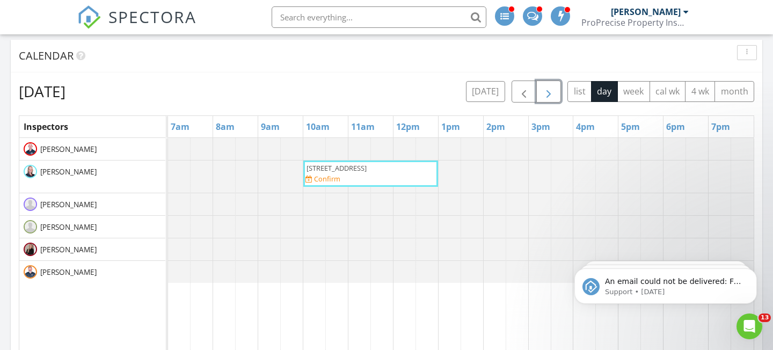
click at [545, 92] on span "button" at bounding box center [548, 91] width 13 height 13
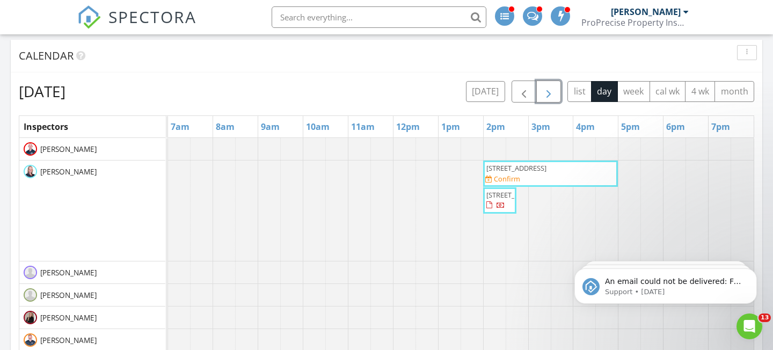
click at [545, 92] on span "button" at bounding box center [548, 91] width 13 height 13
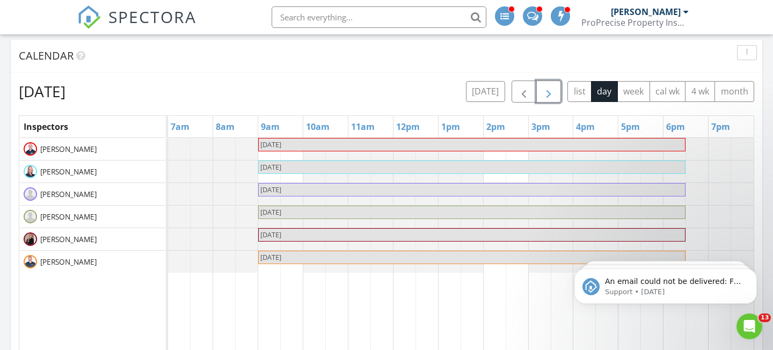
click at [545, 92] on span "button" at bounding box center [548, 91] width 13 height 13
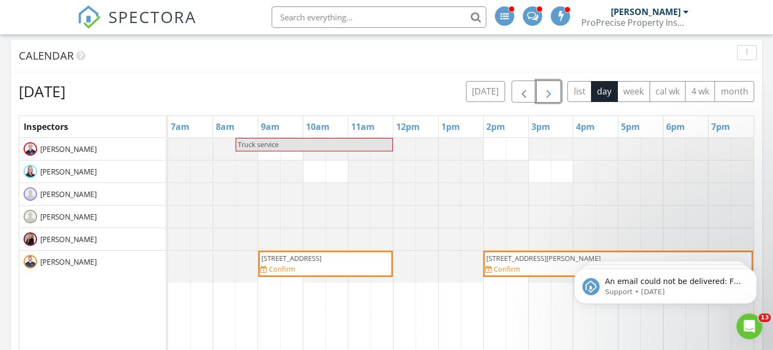
click at [550, 84] on button "button" at bounding box center [548, 92] width 25 height 22
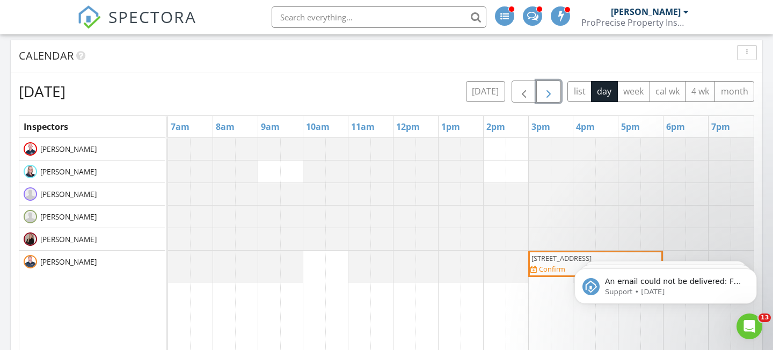
click at [550, 84] on button "button" at bounding box center [548, 92] width 25 height 22
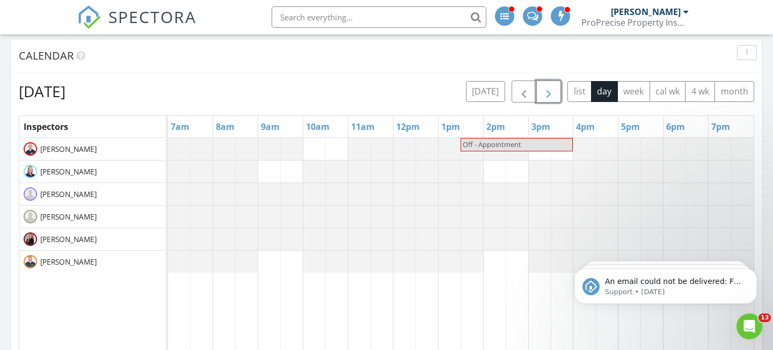
click at [550, 84] on button "button" at bounding box center [548, 92] width 25 height 22
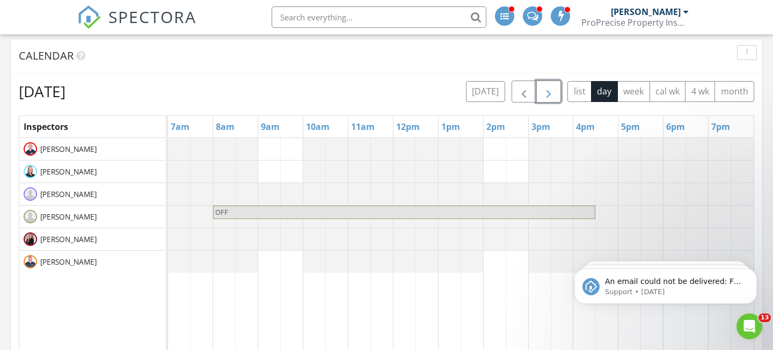
click at [550, 84] on button "button" at bounding box center [548, 92] width 25 height 22
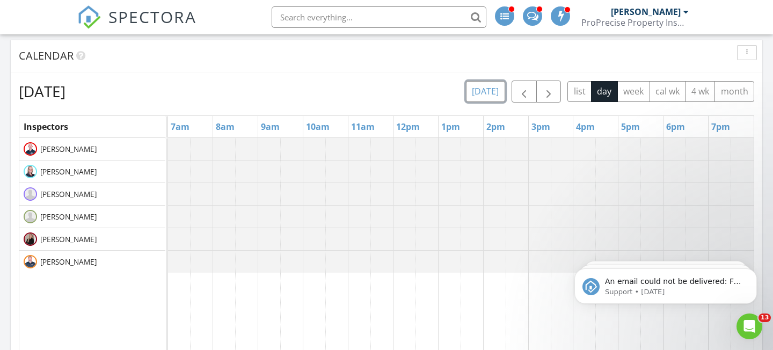
click at [496, 85] on button "[DATE]" at bounding box center [485, 91] width 39 height 21
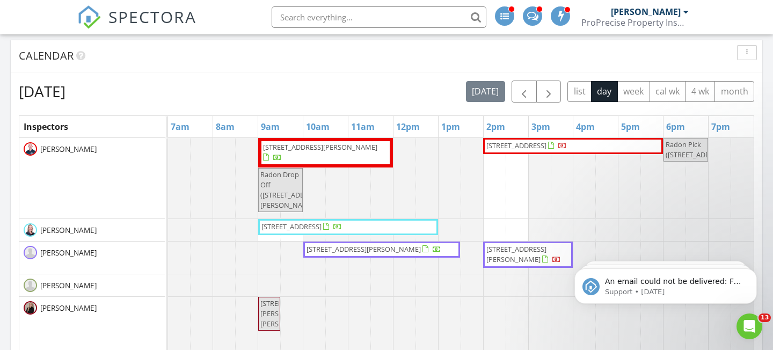
click at [533, 19] on span at bounding box center [532, 15] width 11 height 10
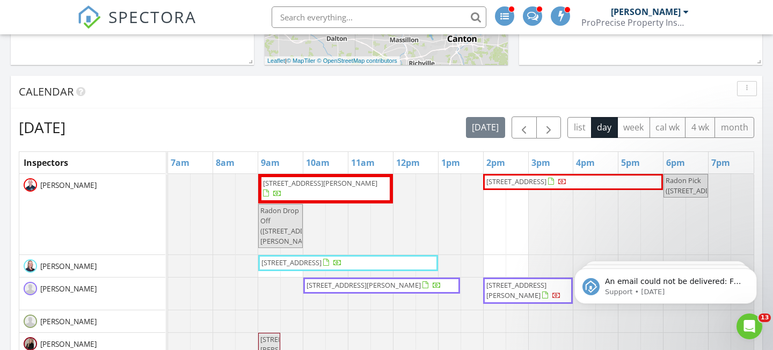
scroll to position [559, 0]
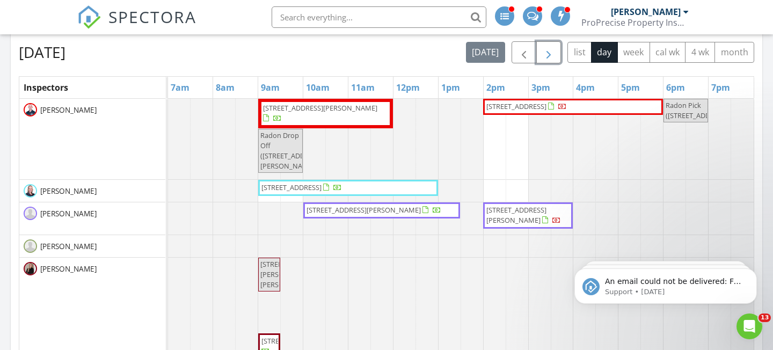
click at [553, 57] on span "button" at bounding box center [548, 52] width 13 height 13
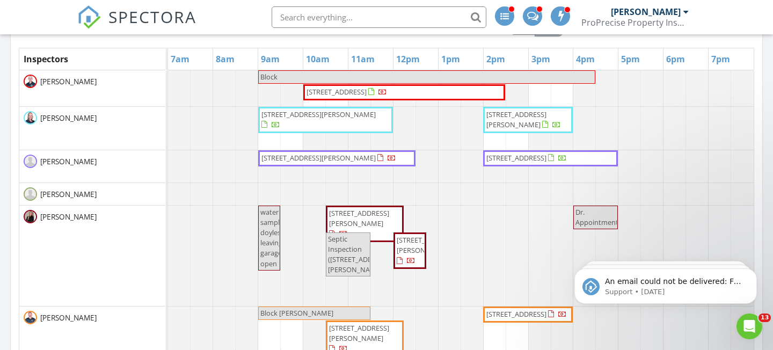
scroll to position [557, 0]
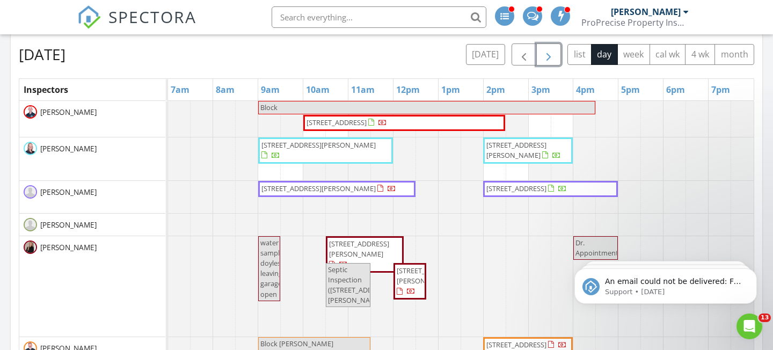
click at [553, 56] on span "button" at bounding box center [548, 54] width 13 height 13
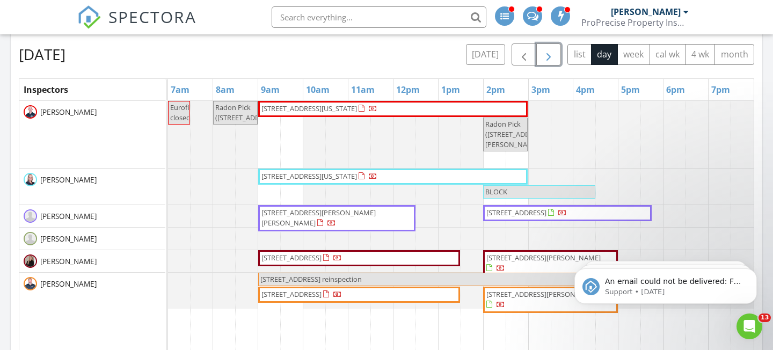
click at [553, 56] on span "button" at bounding box center [548, 54] width 13 height 13
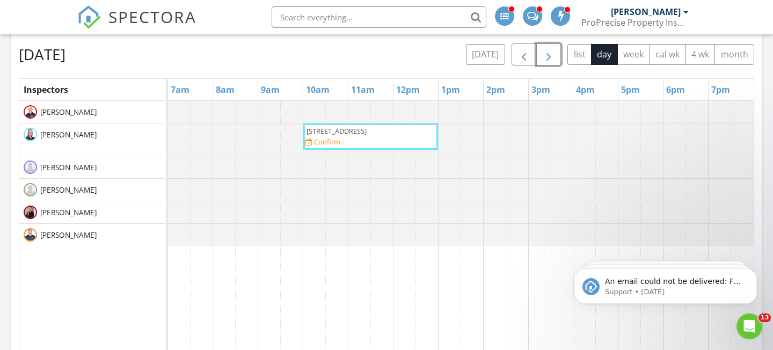
click at [553, 56] on span "button" at bounding box center [548, 54] width 13 height 13
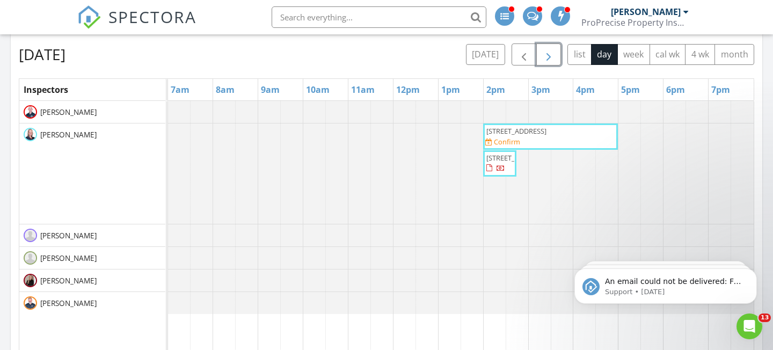
click at [551, 55] on span "button" at bounding box center [548, 54] width 13 height 13
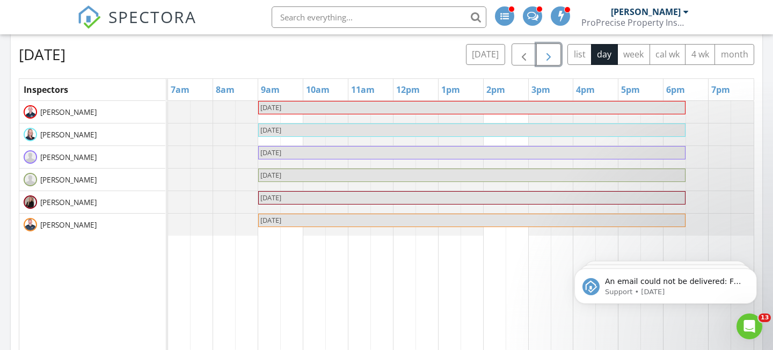
click at [551, 55] on span "button" at bounding box center [548, 54] width 13 height 13
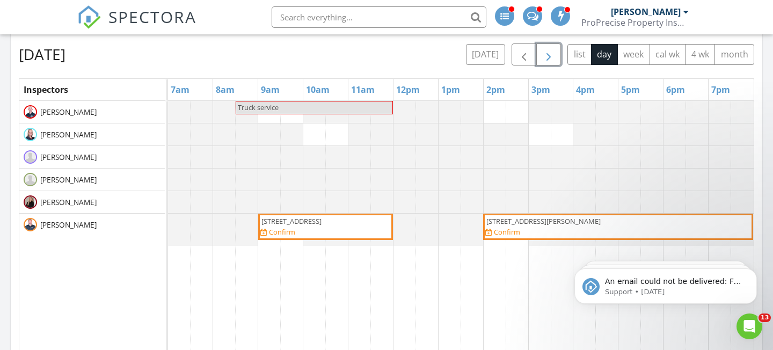
click at [551, 55] on span "button" at bounding box center [548, 54] width 13 height 13
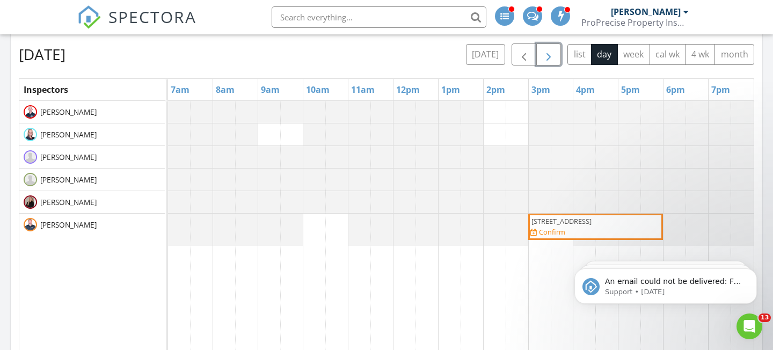
click at [551, 55] on span "button" at bounding box center [548, 54] width 13 height 13
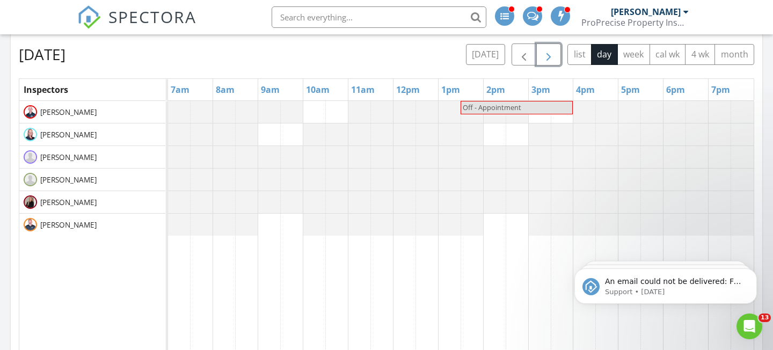
click at [551, 55] on span "button" at bounding box center [548, 54] width 13 height 13
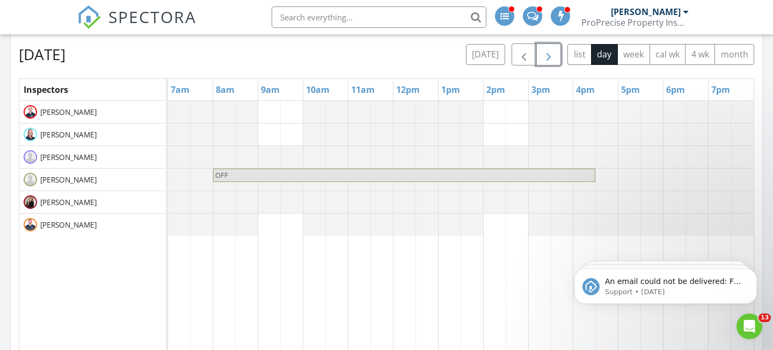
click at [551, 55] on span "button" at bounding box center [548, 54] width 13 height 13
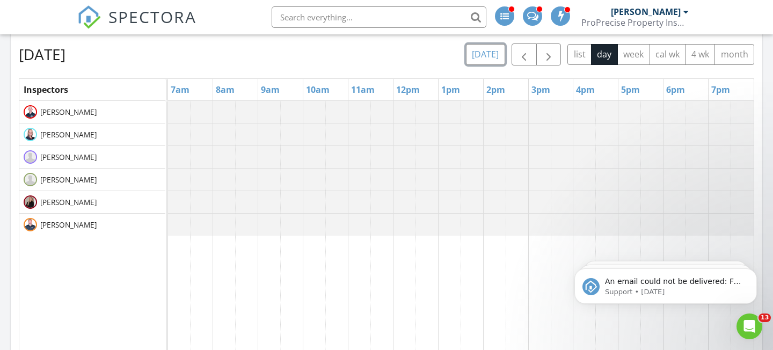
click at [487, 61] on button "today" at bounding box center [485, 54] width 39 height 21
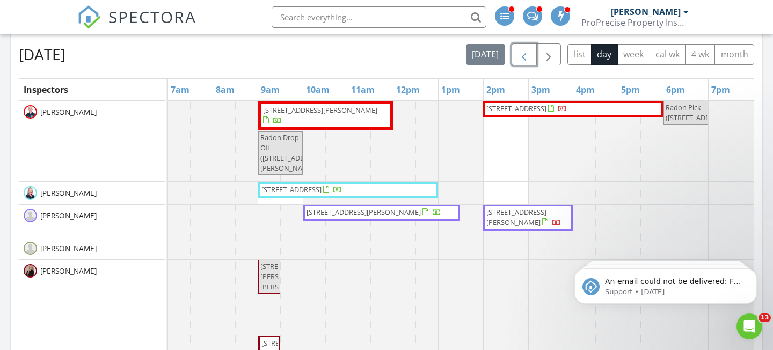
click at [525, 56] on span "button" at bounding box center [524, 54] width 13 height 13
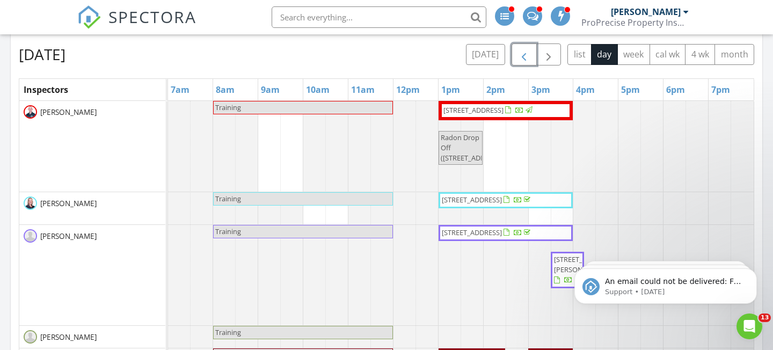
click at [525, 56] on span "button" at bounding box center [524, 54] width 13 height 13
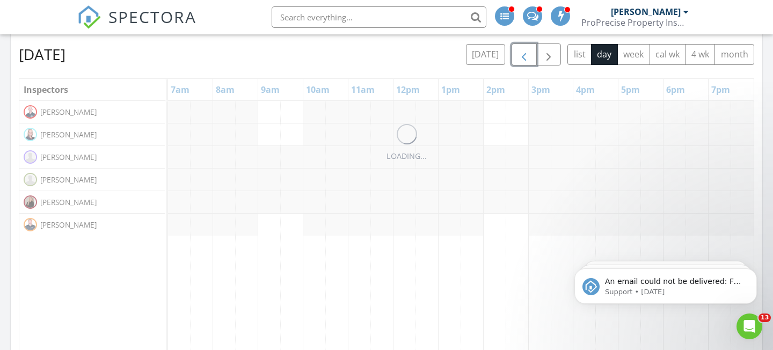
click at [525, 56] on span "button" at bounding box center [524, 54] width 13 height 13
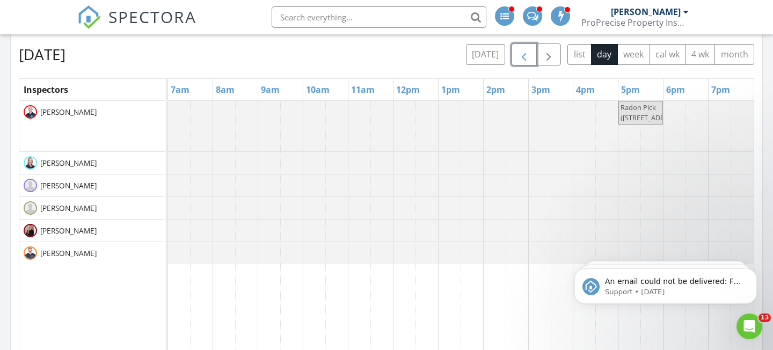
click at [525, 56] on span "button" at bounding box center [524, 54] width 13 height 13
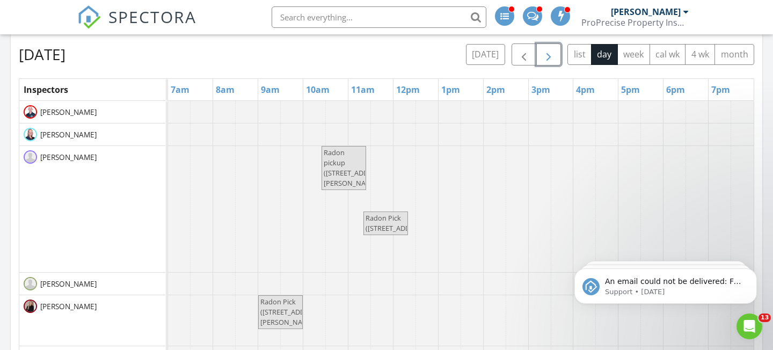
click at [551, 53] on span "button" at bounding box center [548, 54] width 13 height 13
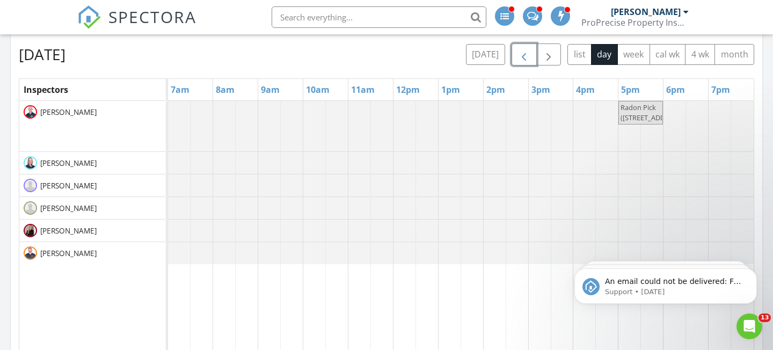
click at [529, 58] on span "button" at bounding box center [524, 54] width 13 height 13
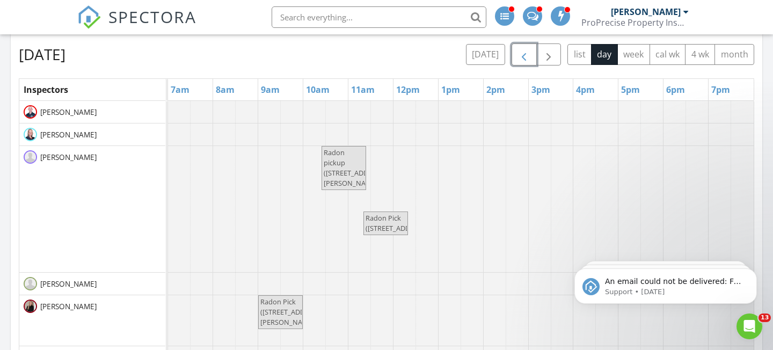
click at [529, 58] on span "button" at bounding box center [524, 54] width 13 height 13
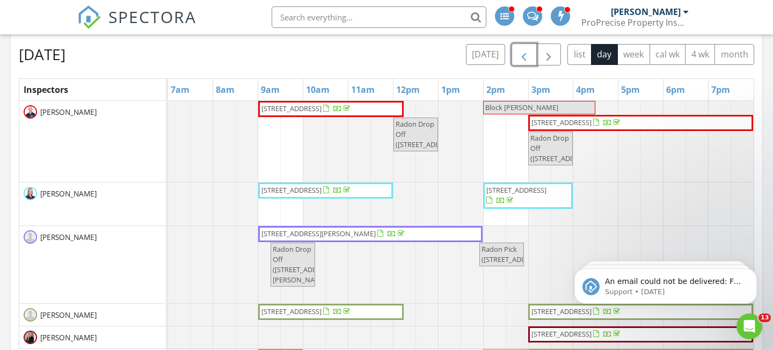
click at [602, 128] on span "3016 Croydon Dr NW, Canton 44718" at bounding box center [576, 123] width 93 height 11
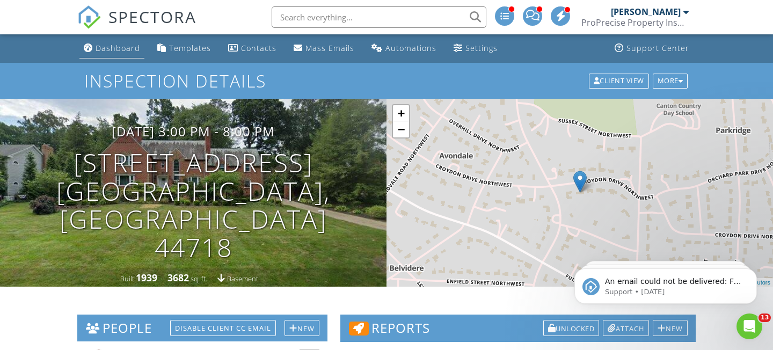
click at [131, 50] on div "Dashboard" at bounding box center [118, 48] width 45 height 10
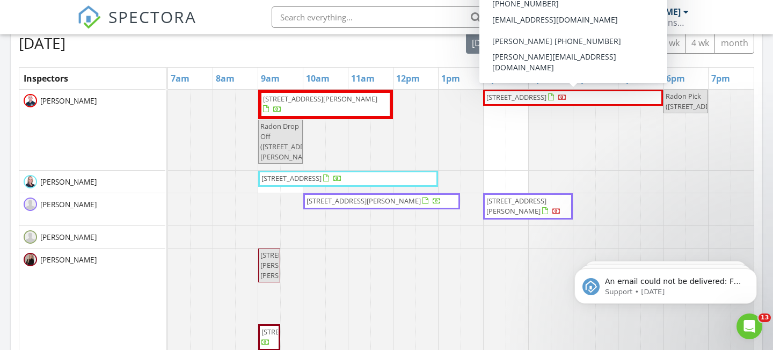
scroll to position [567, 0]
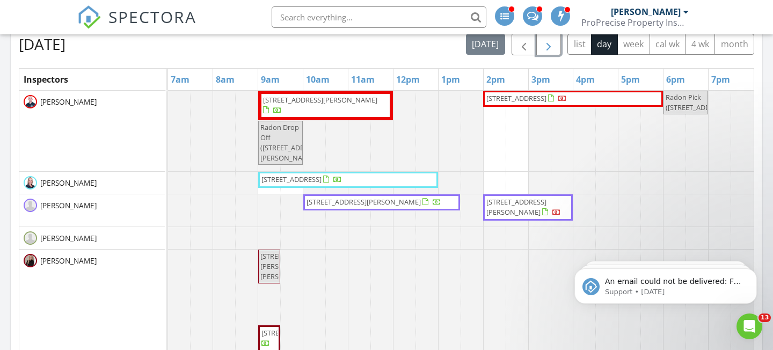
click at [553, 48] on span "button" at bounding box center [548, 44] width 13 height 13
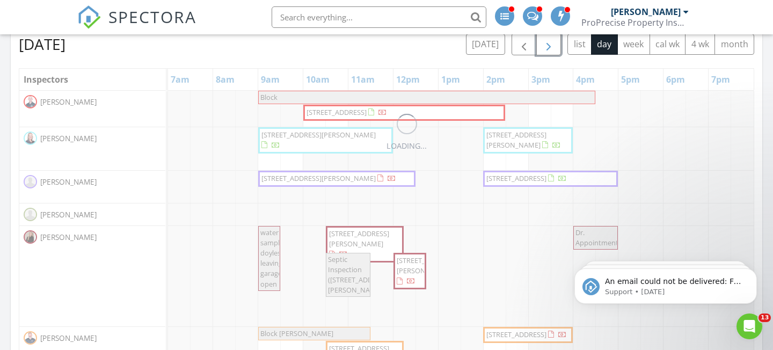
click at [553, 48] on span "button" at bounding box center [548, 44] width 13 height 13
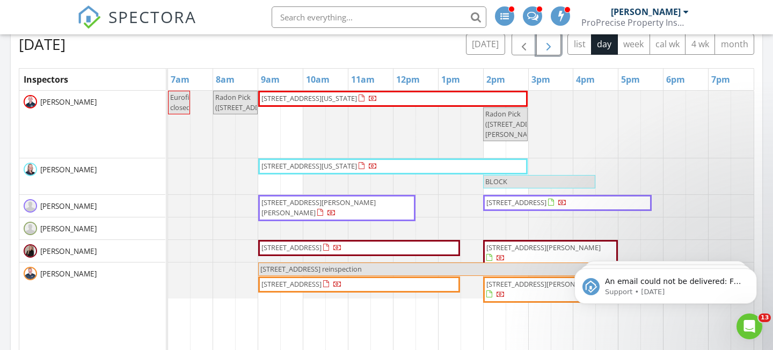
click at [553, 48] on span "button" at bounding box center [548, 44] width 13 height 13
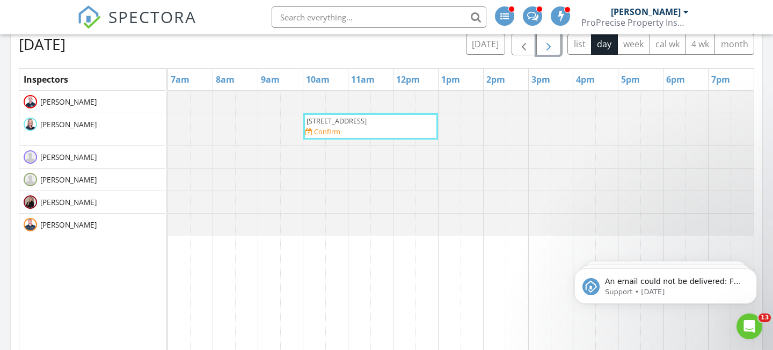
click at [553, 48] on span "button" at bounding box center [548, 44] width 13 height 13
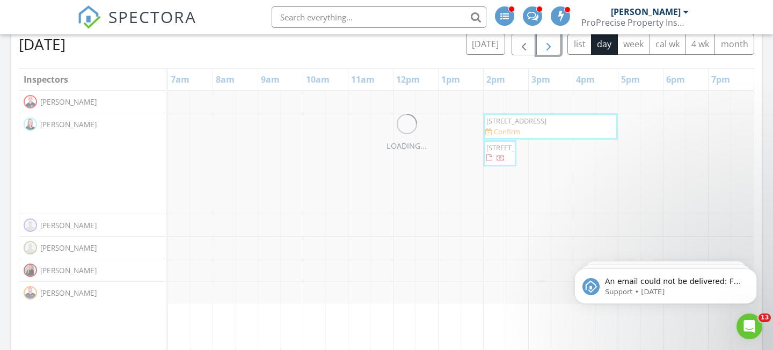
click at [553, 48] on span "button" at bounding box center [548, 44] width 13 height 13
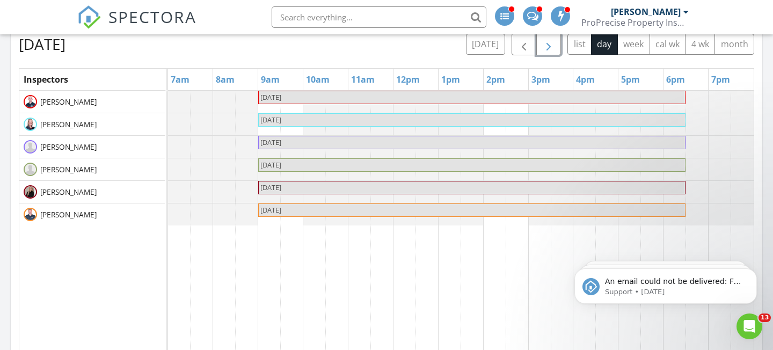
click at [553, 48] on span "button" at bounding box center [548, 44] width 13 height 13
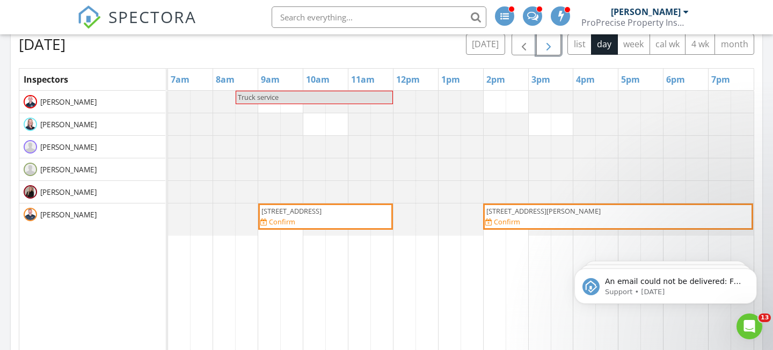
click at [553, 48] on span "button" at bounding box center [548, 44] width 13 height 13
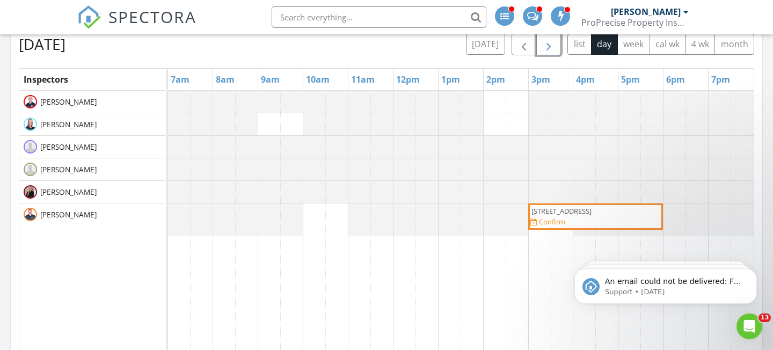
click at [553, 48] on span "button" at bounding box center [548, 44] width 13 height 13
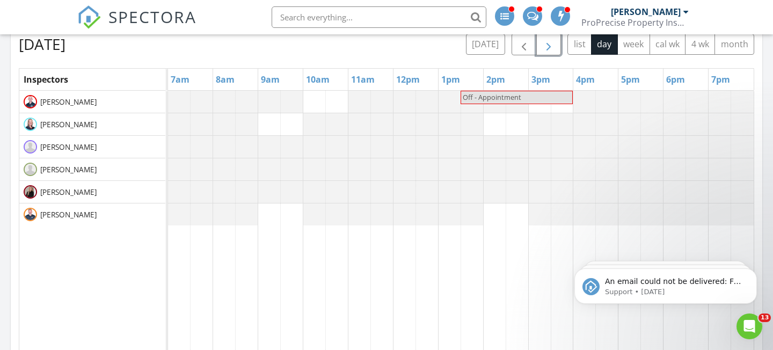
click at [553, 48] on span "button" at bounding box center [548, 44] width 13 height 13
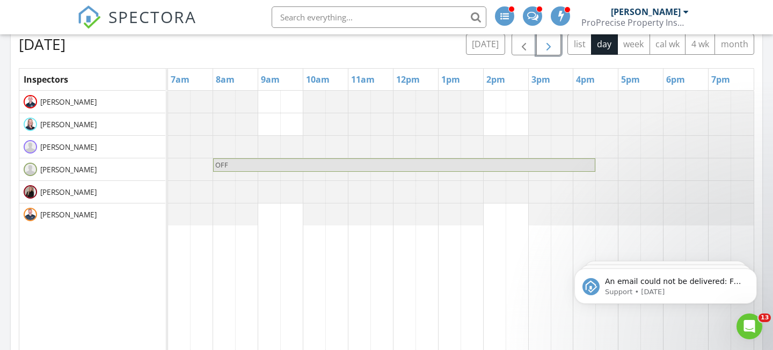
click at [553, 48] on span "button" at bounding box center [548, 44] width 13 height 13
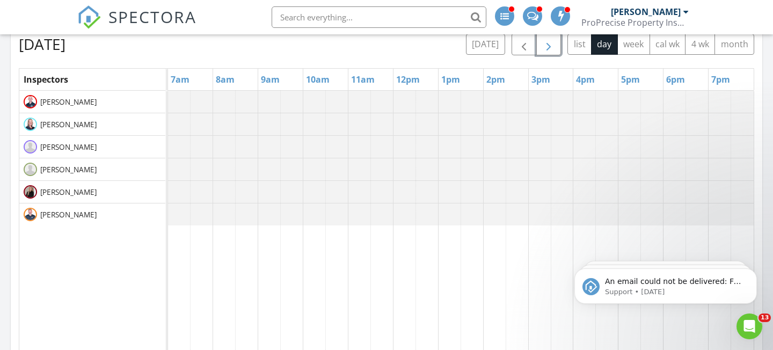
click at [553, 48] on span "button" at bounding box center [548, 44] width 13 height 13
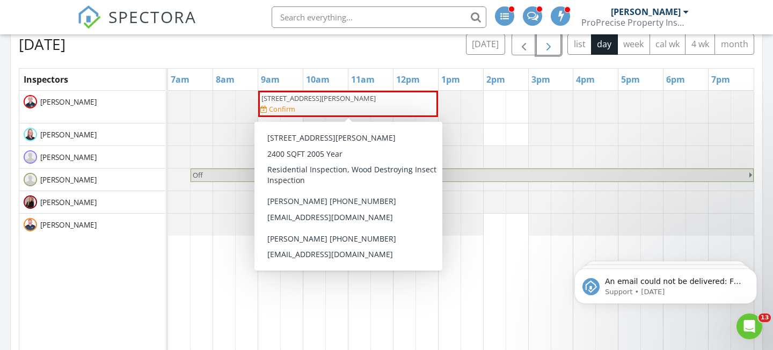
click at [411, 104] on div "812 Willow Creek Dr, Fairlawn 44333 Confirm" at bounding box center [348, 103] width 176 height 21
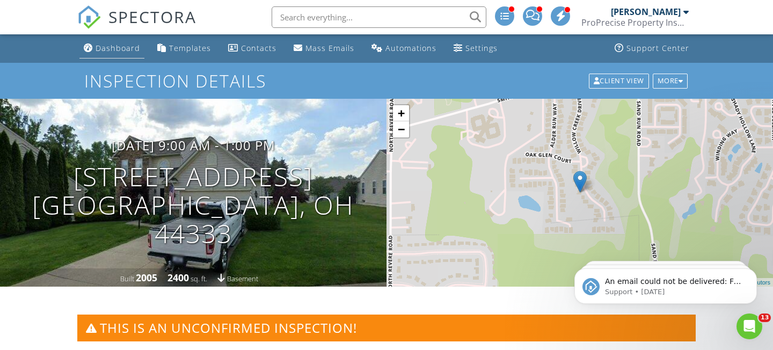
click at [135, 45] on div "Dashboard" at bounding box center [118, 48] width 45 height 10
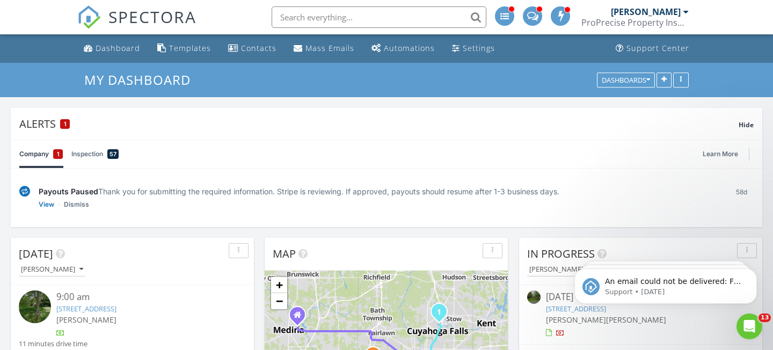
click at [110, 63] on div "My Dashboard Dashboards" at bounding box center [386, 80] width 773 height 34
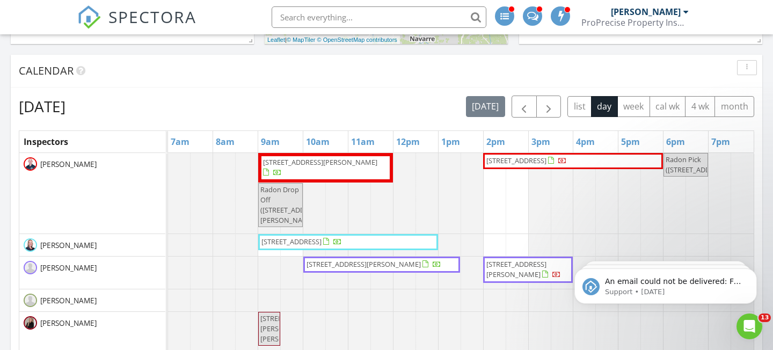
scroll to position [505, 0]
click at [555, 110] on button "button" at bounding box center [548, 107] width 25 height 22
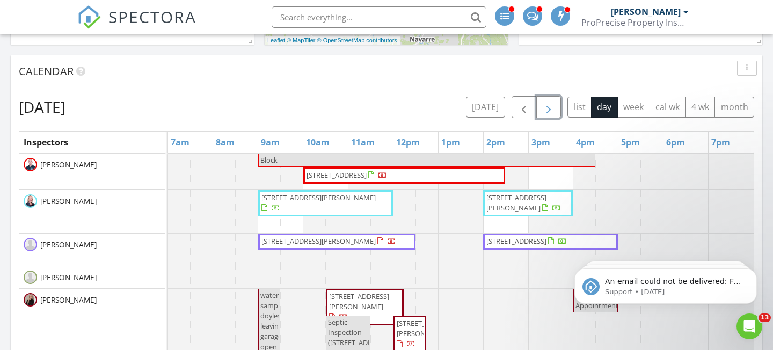
click at [550, 110] on span "button" at bounding box center [548, 107] width 13 height 13
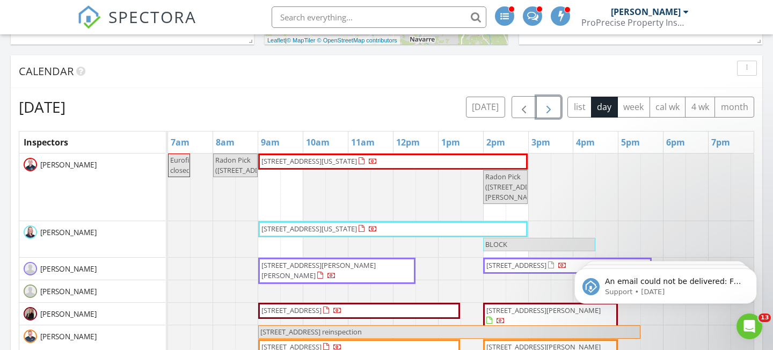
click at [550, 110] on span "button" at bounding box center [548, 107] width 13 height 13
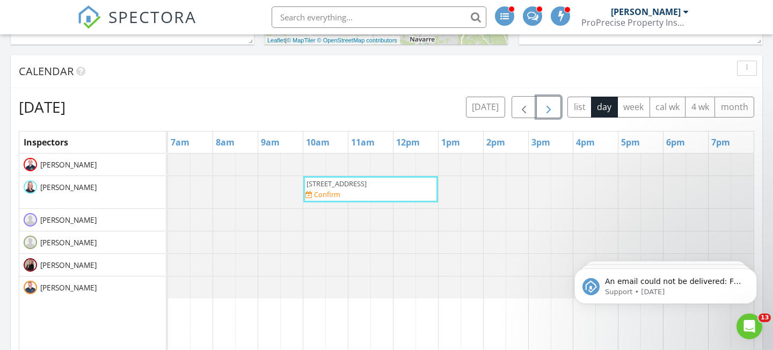
click at [550, 110] on span "button" at bounding box center [548, 107] width 13 height 13
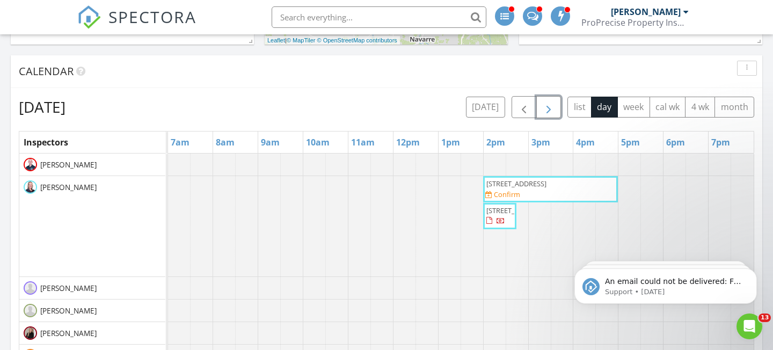
click at [550, 110] on span "button" at bounding box center [548, 107] width 13 height 13
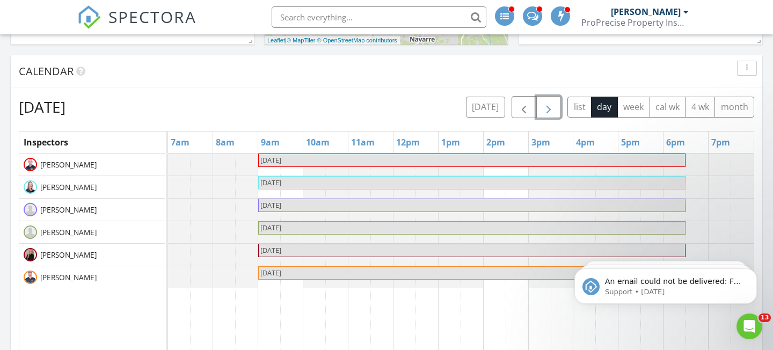
click at [550, 110] on span "button" at bounding box center [548, 107] width 13 height 13
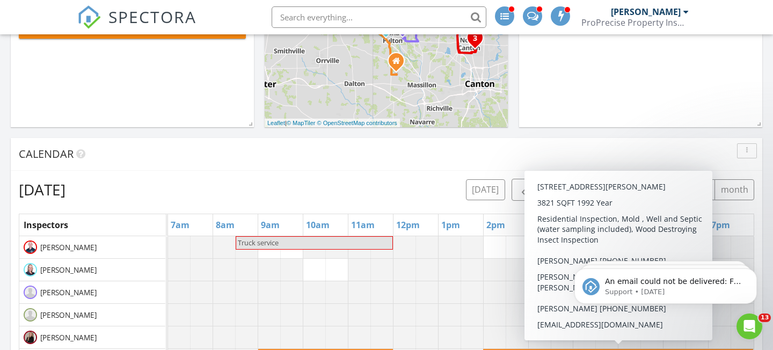
scroll to position [421, 0]
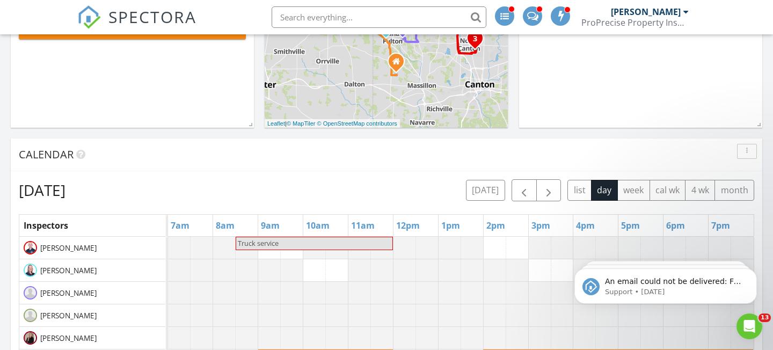
click at [541, 12] on div at bounding box center [532, 15] width 19 height 19
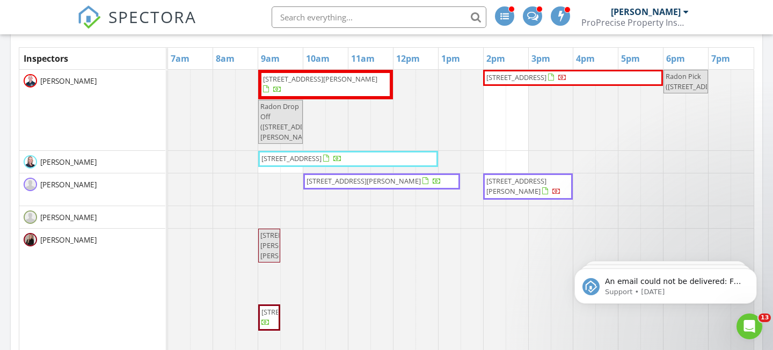
scroll to position [464, 0]
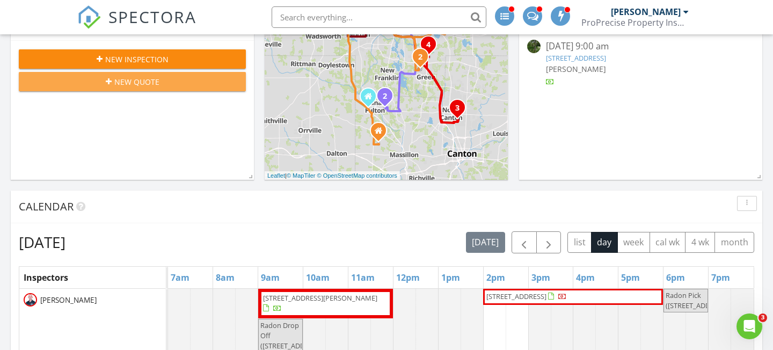
click at [194, 84] on div "New Quote" at bounding box center [132, 81] width 210 height 11
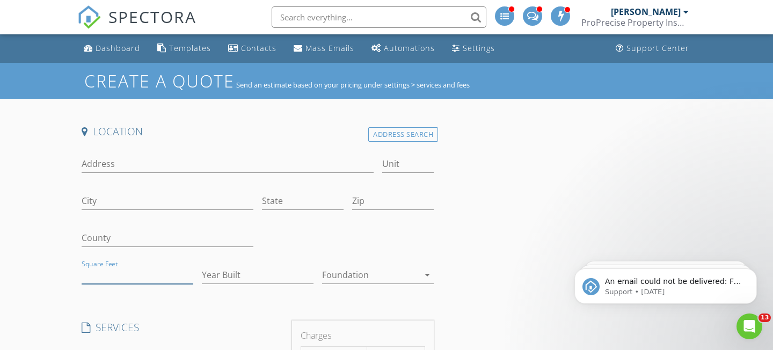
click at [135, 273] on input "Square Feet" at bounding box center [138, 275] width 112 height 18
type input "1800"
click at [250, 267] on input "Year Built" at bounding box center [258, 275] width 112 height 18
click at [217, 275] on input "Year Built" at bounding box center [258, 275] width 112 height 18
paste input "1963"
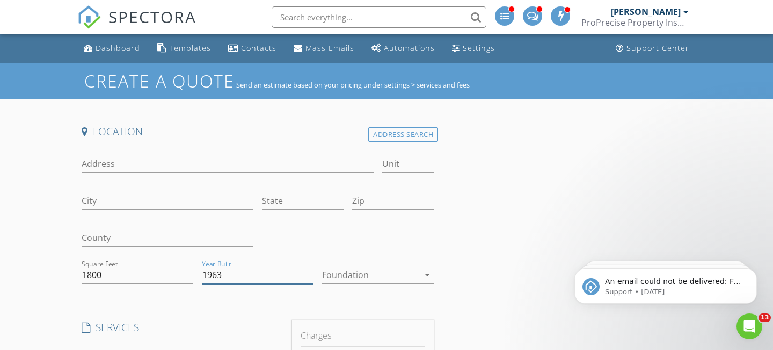
type input "1963"
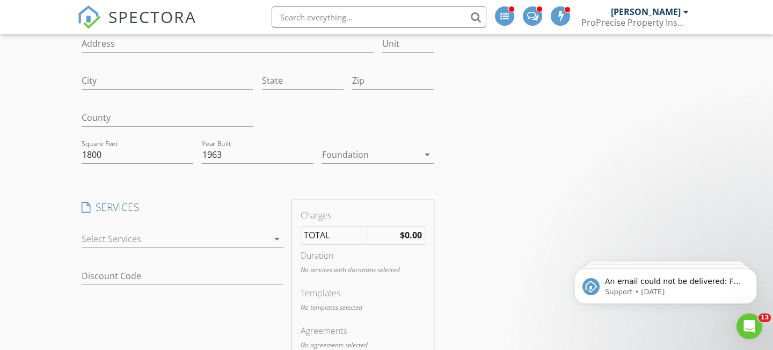
scroll to position [156, 0]
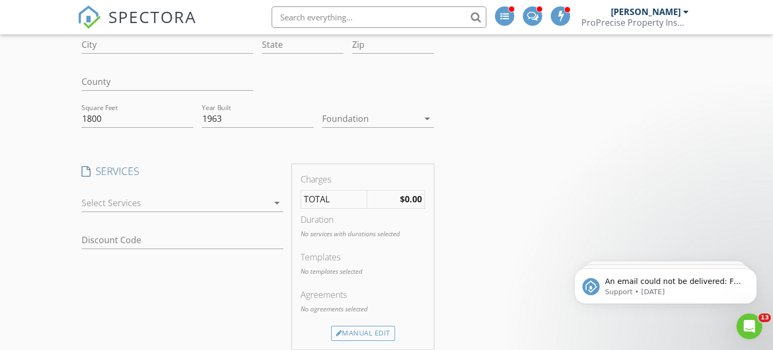
click at [252, 203] on div at bounding box center [175, 202] width 187 height 17
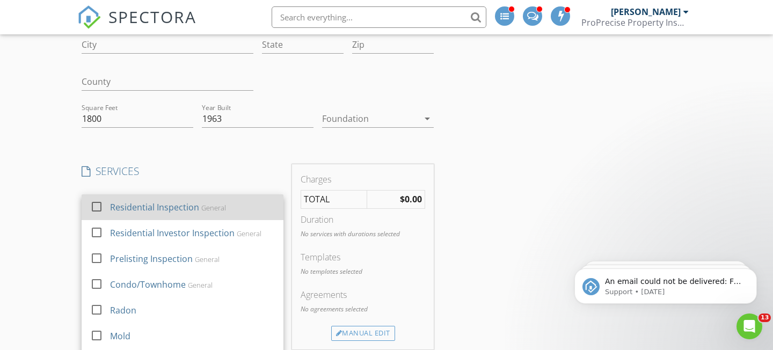
click at [96, 207] on div at bounding box center [97, 206] width 18 height 18
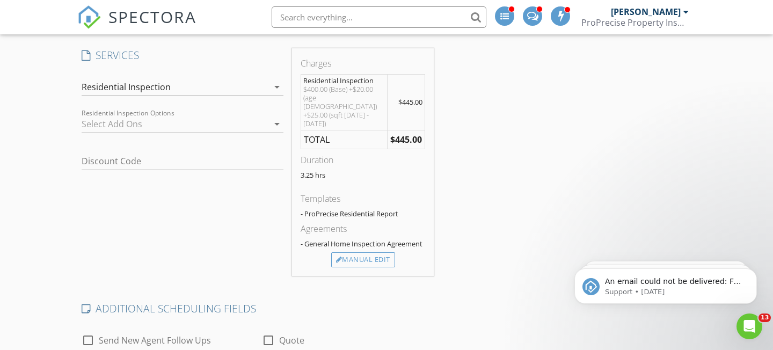
scroll to position [271, 0]
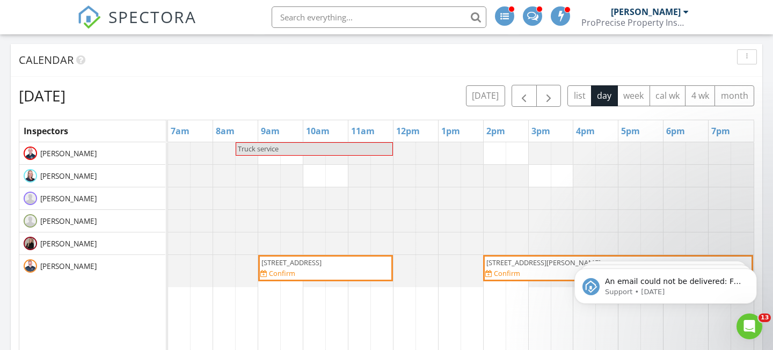
scroll to position [978, 774]
click at [486, 88] on button "today" at bounding box center [485, 95] width 39 height 21
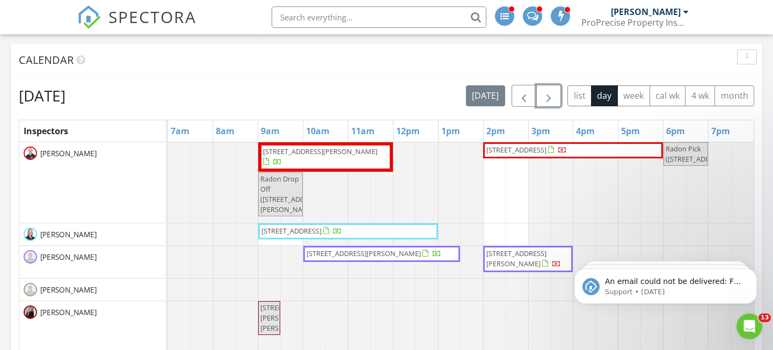
click at [550, 99] on span "button" at bounding box center [548, 96] width 13 height 13
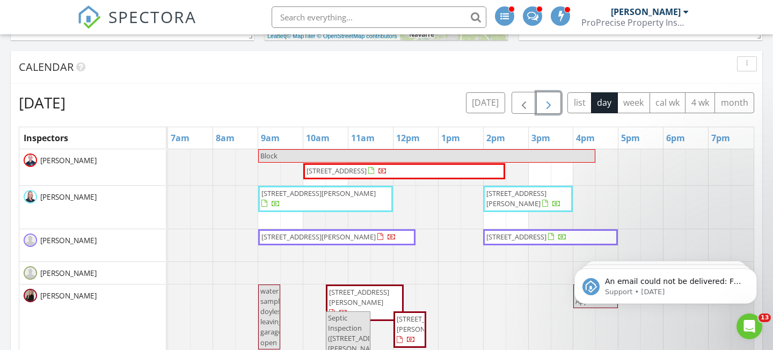
scroll to position [509, 0]
click at [553, 104] on span "button" at bounding box center [548, 103] width 13 height 13
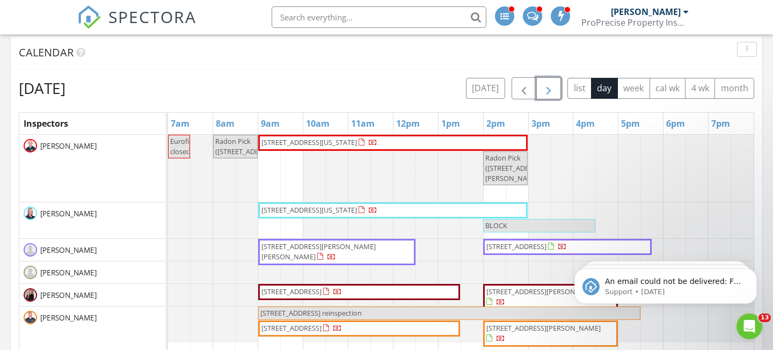
scroll to position [518, 0]
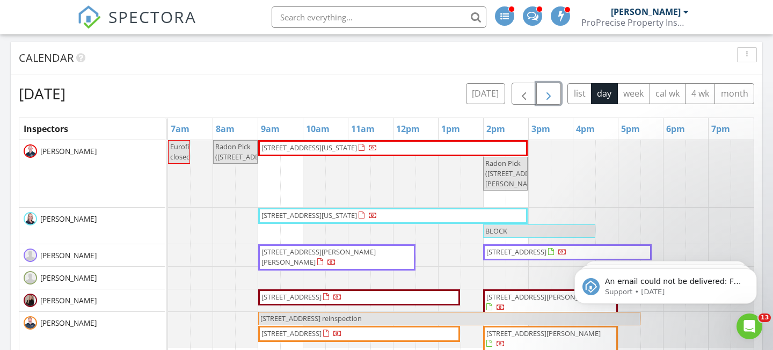
click at [548, 100] on span "button" at bounding box center [548, 94] width 13 height 13
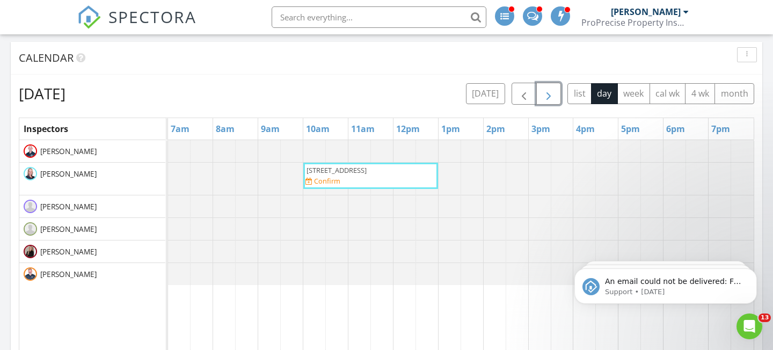
click at [548, 100] on span "button" at bounding box center [548, 94] width 13 height 13
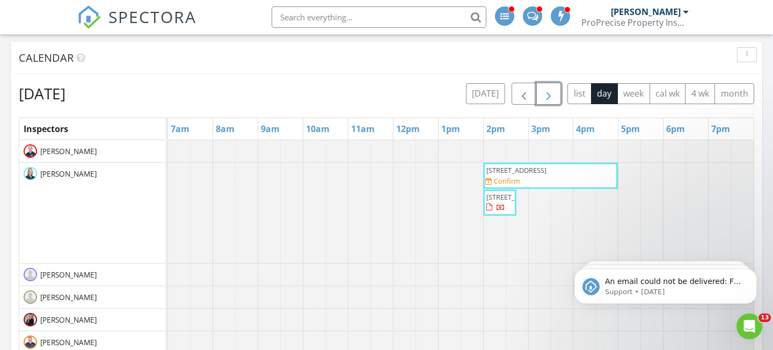
click at [548, 100] on span "button" at bounding box center [548, 94] width 13 height 13
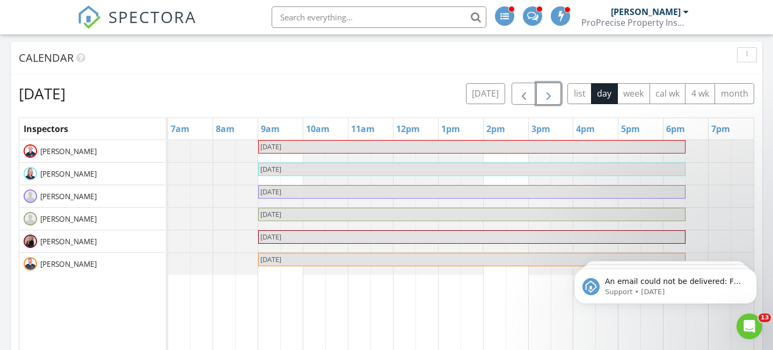
click at [548, 100] on span "button" at bounding box center [548, 94] width 13 height 13
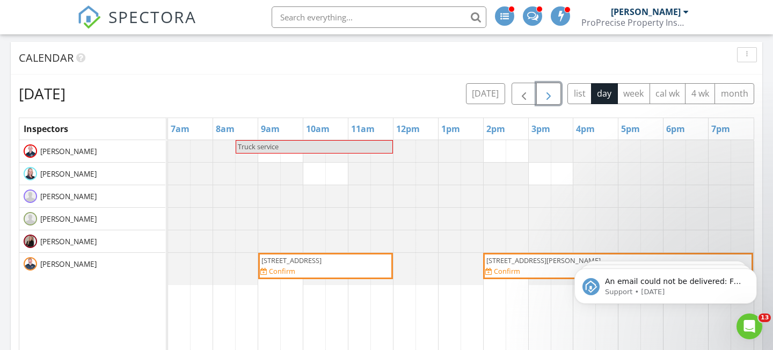
click at [551, 104] on button "button" at bounding box center [548, 94] width 25 height 22
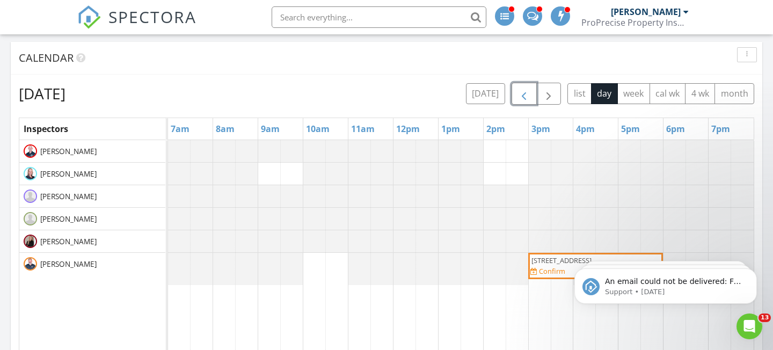
click at [526, 93] on span "button" at bounding box center [524, 94] width 13 height 13
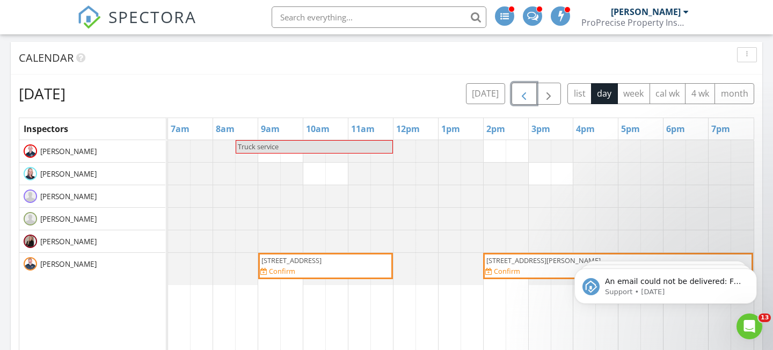
click at [541, 172] on div "Truck service 3732 Golf Course Dr, Norton 44203 Confirm 1784 N Medina Line Rd, …" at bounding box center [461, 347] width 586 height 414
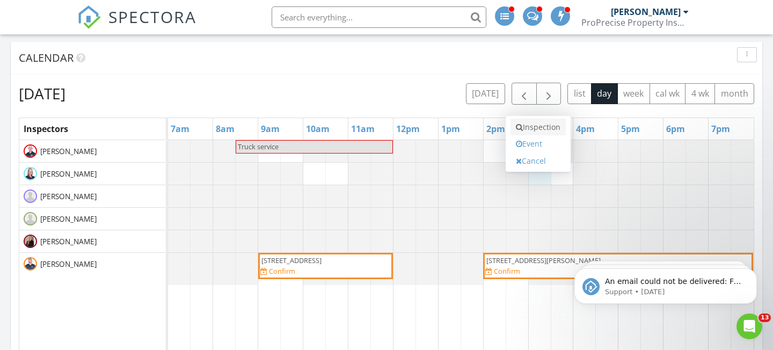
click at [550, 130] on link "Inspection" at bounding box center [538, 127] width 55 height 17
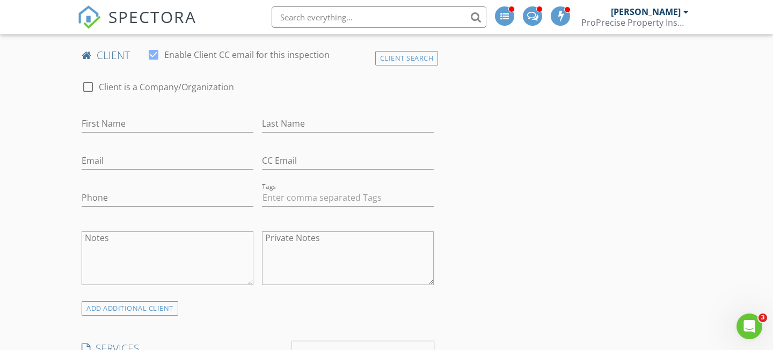
scroll to position [309, 0]
click at [190, 123] on input "First Name" at bounding box center [168, 123] width 172 height 18
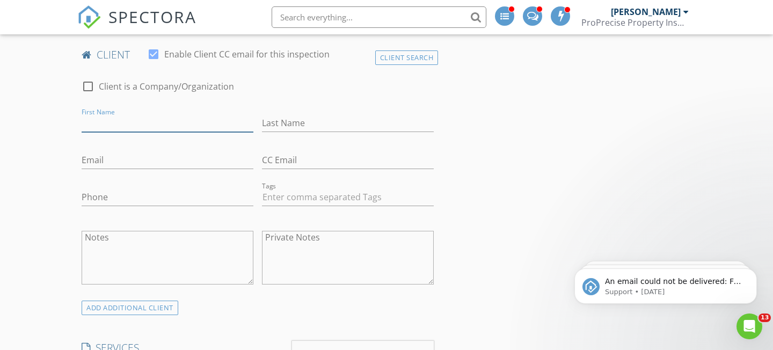
scroll to position [0, 0]
type input "[PERSON_NAME]"
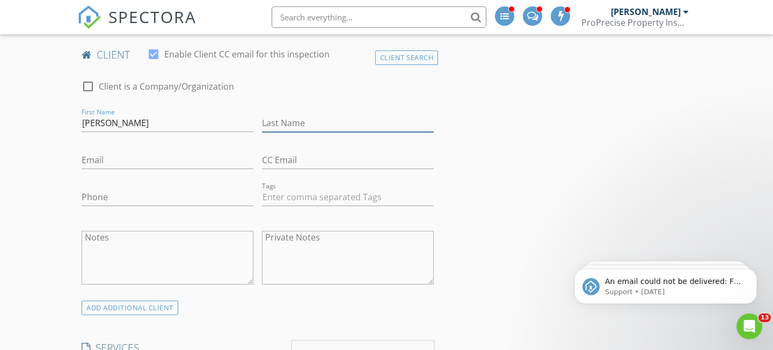
click at [323, 128] on input "Last Name" at bounding box center [348, 123] width 172 height 18
type input "[PERSON_NAME]"
click at [225, 167] on input "Email" at bounding box center [168, 160] width 172 height 18
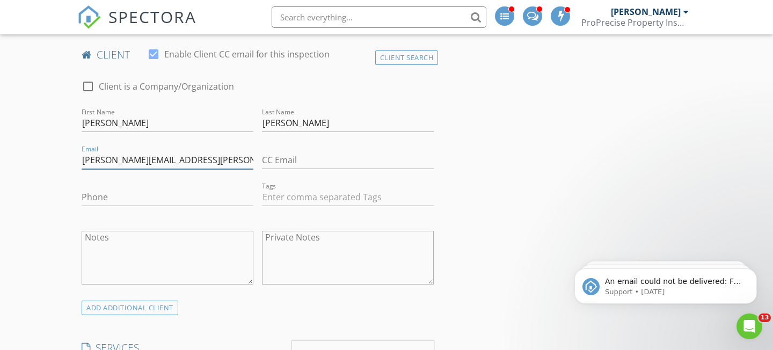
type input "[PERSON_NAME][EMAIL_ADDRESS][PERSON_NAME][DOMAIN_NAME]"
click at [214, 193] on input "Phone" at bounding box center [168, 197] width 172 height 18
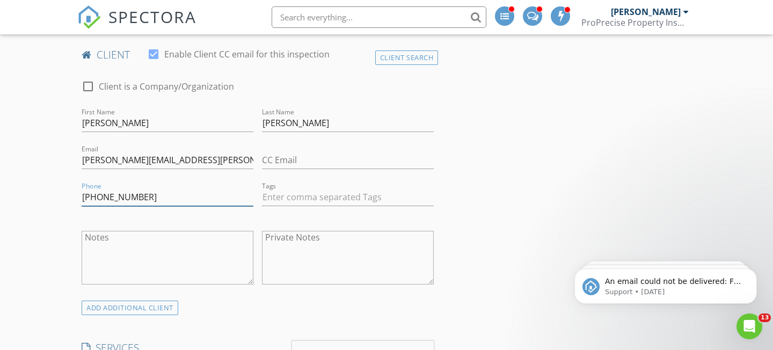
type input "[PHONE_NUMBER]"
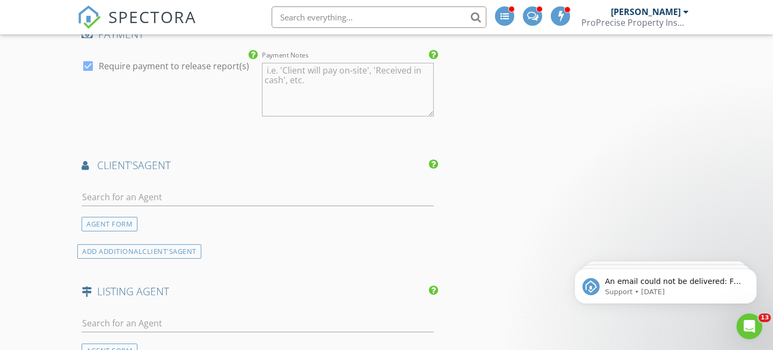
scroll to position [910, 0]
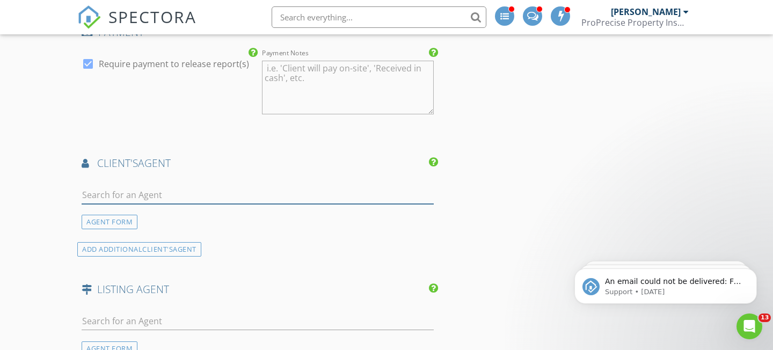
click at [271, 189] on input "text" at bounding box center [258, 195] width 352 height 18
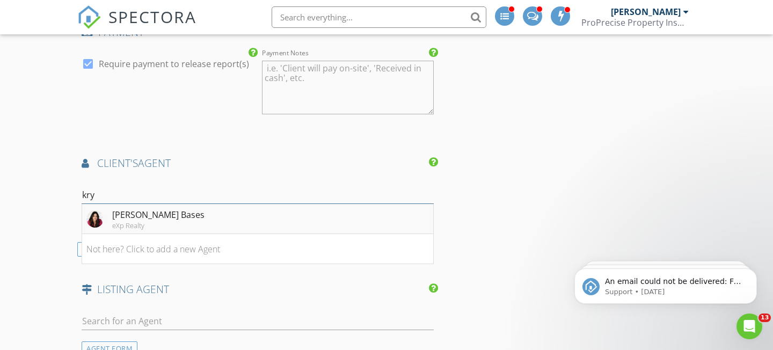
type input "kry"
click at [263, 216] on li "Krystal Bases eXp Realty" at bounding box center [257, 219] width 351 height 30
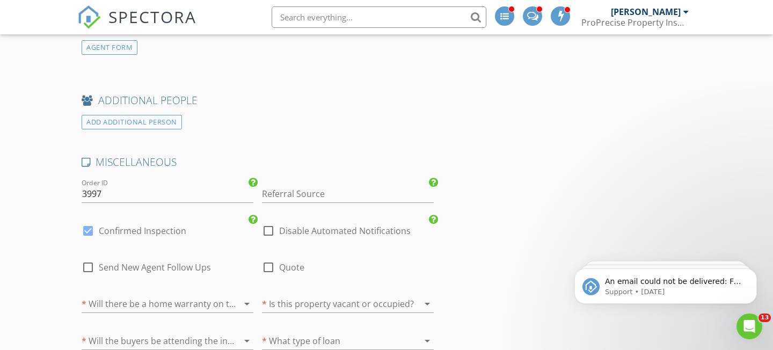
scroll to position [1417, 0]
click at [95, 229] on div at bounding box center [88, 229] width 18 height 18
checkbox input "false"
checkbox input "true"
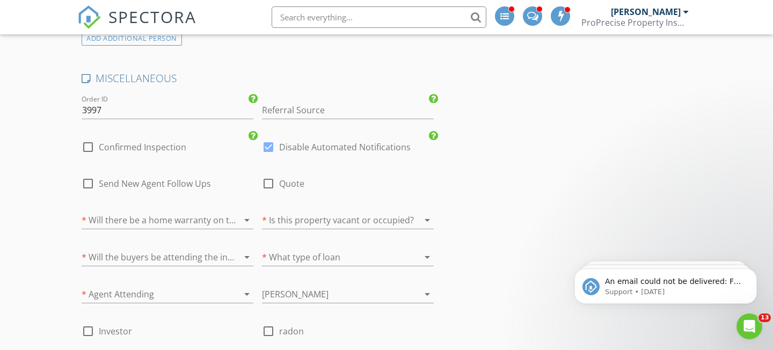
scroll to position [1600, 0]
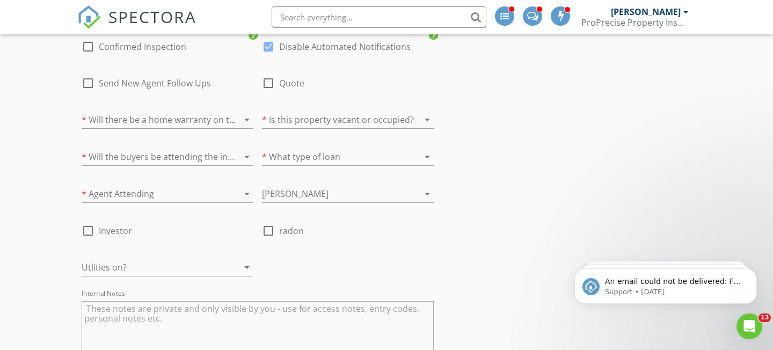
click at [381, 116] on div at bounding box center [333, 119] width 142 height 17
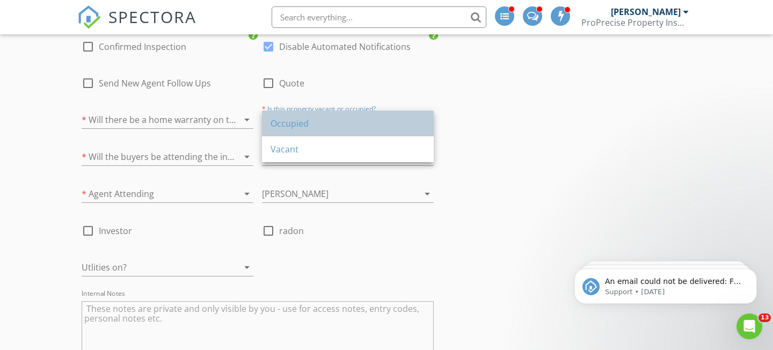
click at [349, 127] on div "Occupied" at bounding box center [348, 123] width 155 height 13
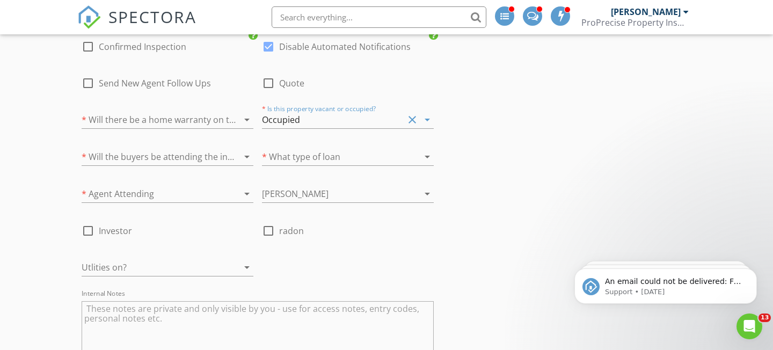
click at [165, 190] on div at bounding box center [153, 193] width 142 height 17
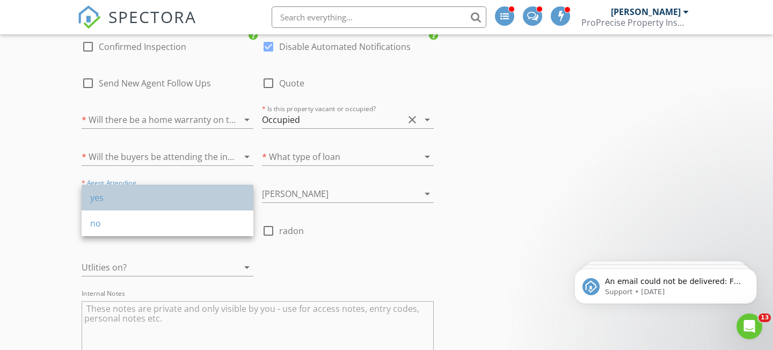
click at [163, 196] on div "yes" at bounding box center [167, 197] width 155 height 13
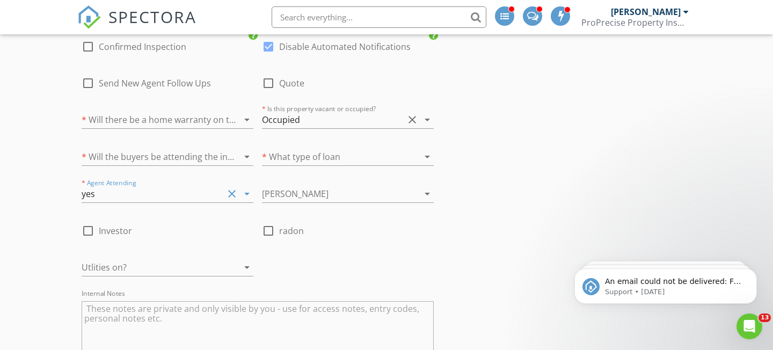
click at [153, 154] on div at bounding box center [153, 156] width 142 height 17
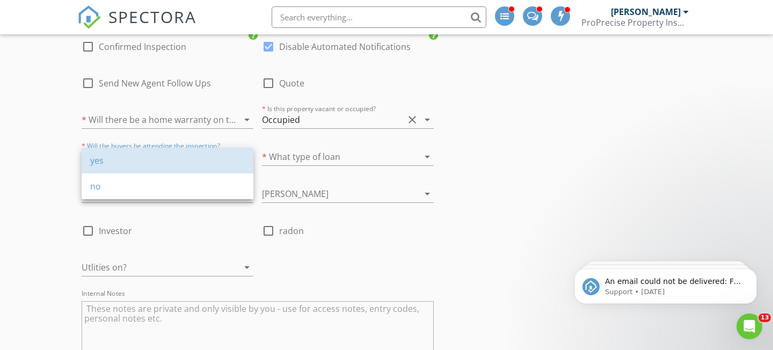
click at [153, 154] on div "yes" at bounding box center [167, 160] width 155 height 13
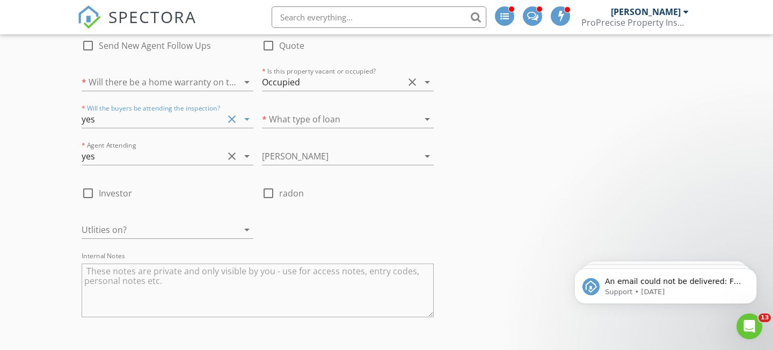
scroll to position [1641, 0]
click at [375, 116] on div at bounding box center [333, 115] width 142 height 17
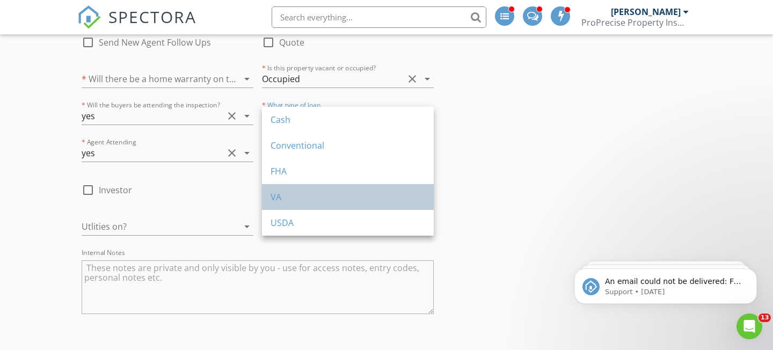
click at [333, 192] on div "VA" at bounding box center [348, 197] width 155 height 13
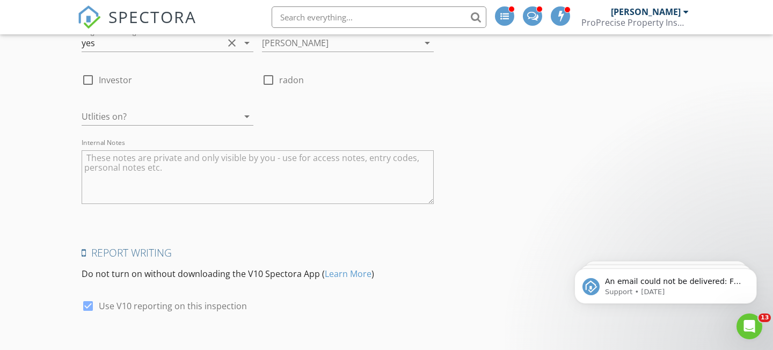
scroll to position [1747, 0]
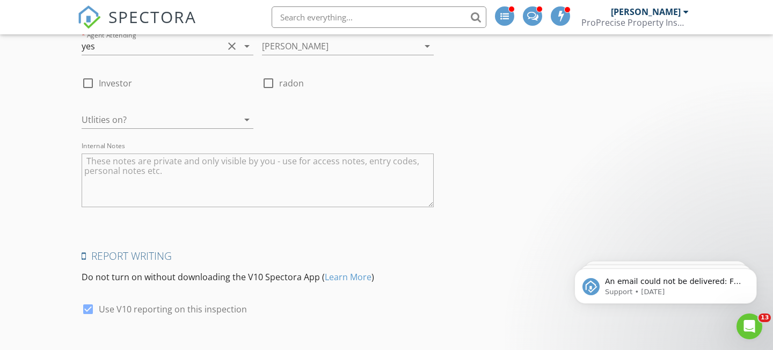
click at [202, 164] on textarea "Internal Notes" at bounding box center [258, 181] width 352 height 54
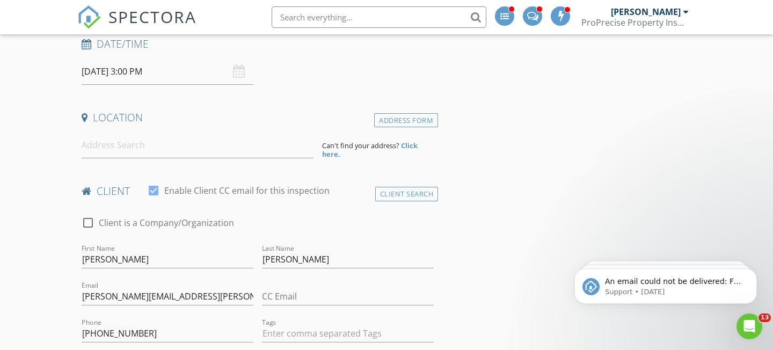
scroll to position [172, 0]
click at [198, 146] on input at bounding box center [198, 146] width 232 height 26
paste input "680 West S"
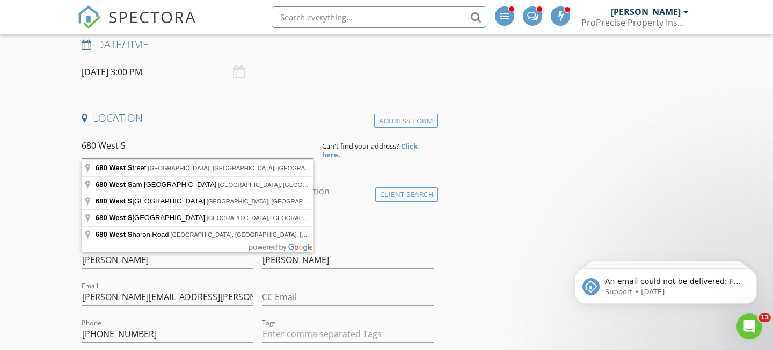
type input "680 West Street, Wadsworth, OH, USA"
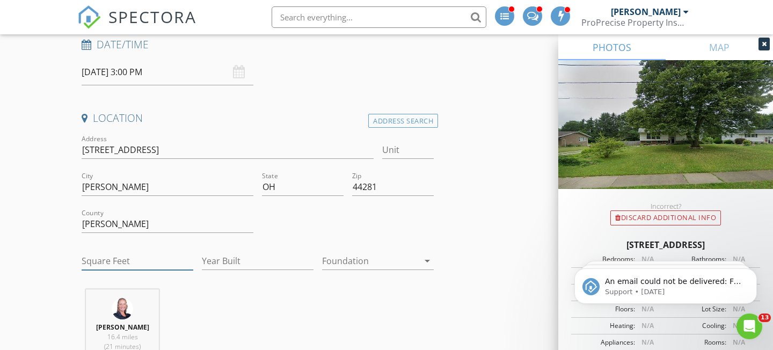
click at [152, 258] on input "Square Feet" at bounding box center [138, 261] width 112 height 18
type input "1800"
click at [257, 256] on input "Year Built" at bounding box center [258, 261] width 112 height 18
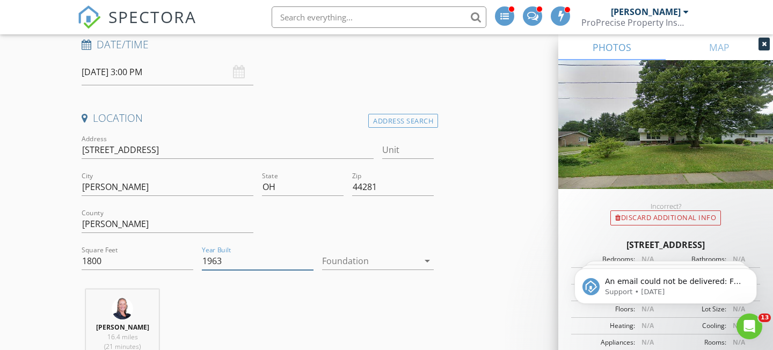
type input "1963"
click at [365, 265] on div at bounding box center [370, 260] width 97 height 17
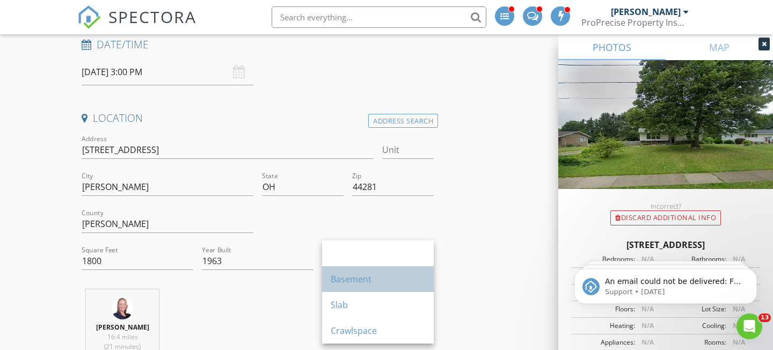
click at [362, 277] on div "Basement" at bounding box center [378, 279] width 94 height 13
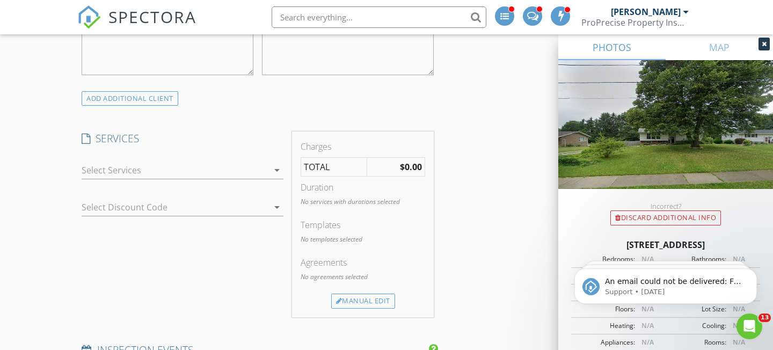
scroll to position [738, 0]
click at [264, 176] on div at bounding box center [175, 169] width 187 height 17
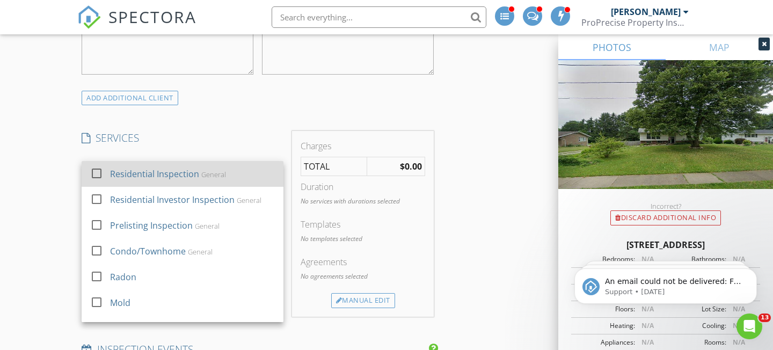
click at [194, 186] on div "check_box_outline_blank Residential Inspection General" at bounding box center [182, 174] width 185 height 24
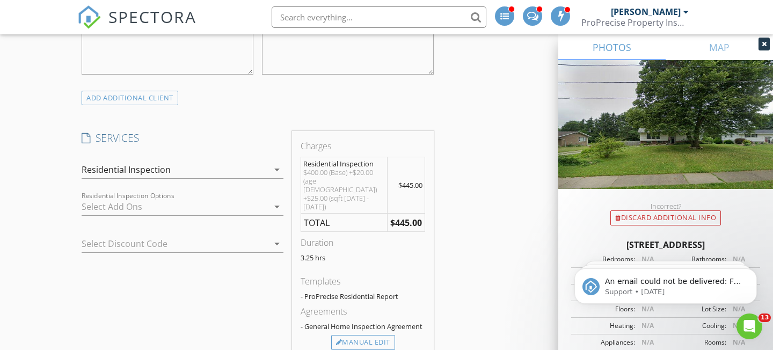
click at [175, 243] on div at bounding box center [168, 243] width 172 height 17
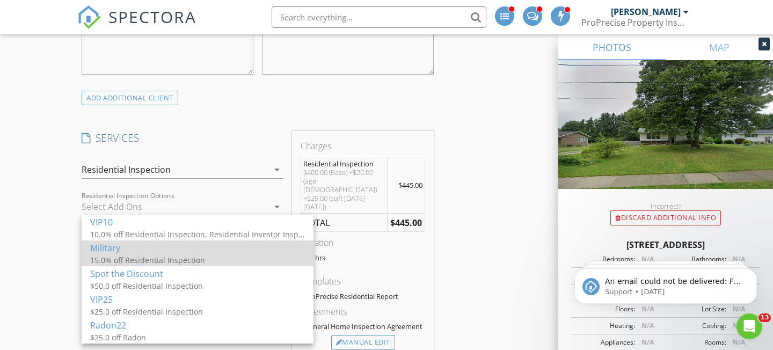
click at [177, 254] on div "15.0% off Residential Inspection" at bounding box center [197, 259] width 215 height 11
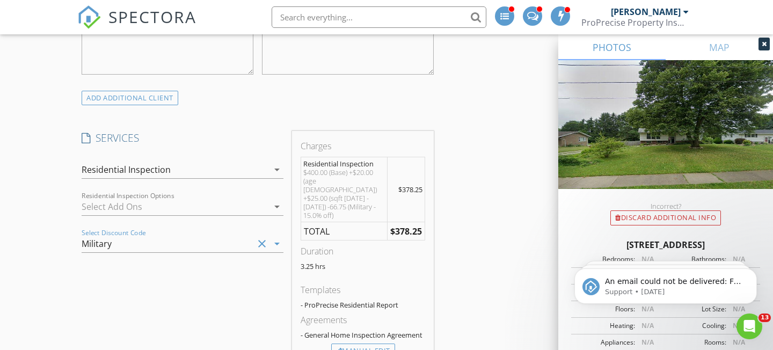
click at [195, 303] on div "SERVICES check_box Residential Inspection General check_box_outline_blank Resid…" at bounding box center [182, 249] width 210 height 236
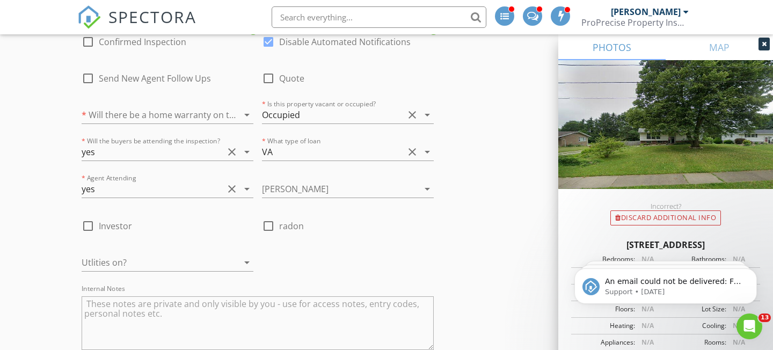
scroll to position [1975, 0]
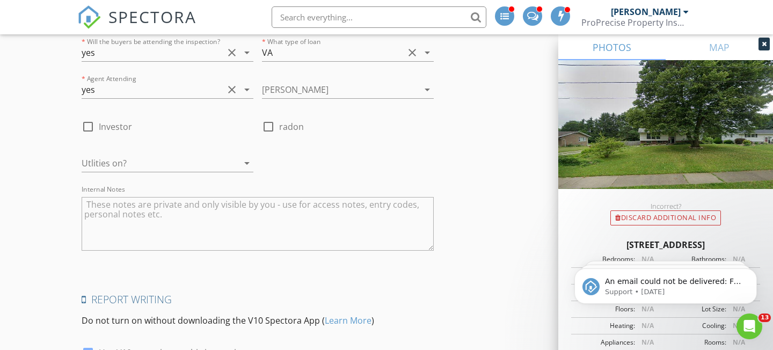
click at [245, 216] on textarea "Internal Notes" at bounding box center [258, 224] width 352 height 54
click at [245, 211] on textarea "Internal Notes" at bounding box center [258, 224] width 352 height 54
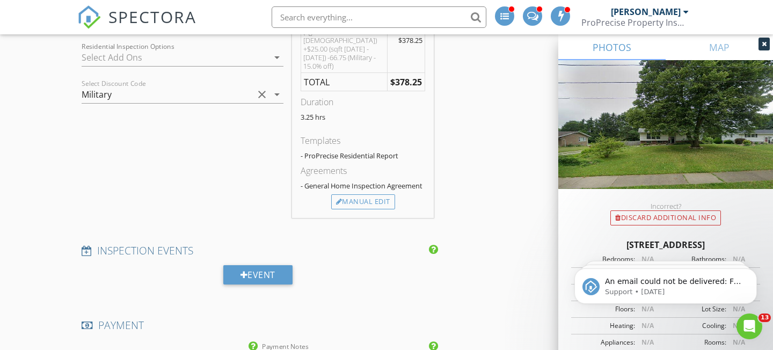
scroll to position [787, 0]
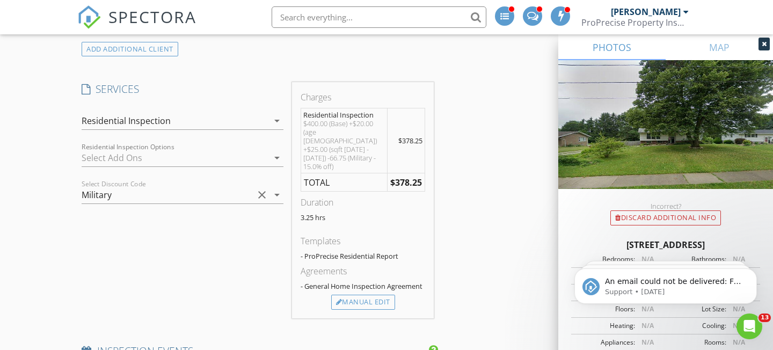
type textarea "Might be adding a WDI"
click at [196, 163] on div at bounding box center [175, 157] width 187 height 17
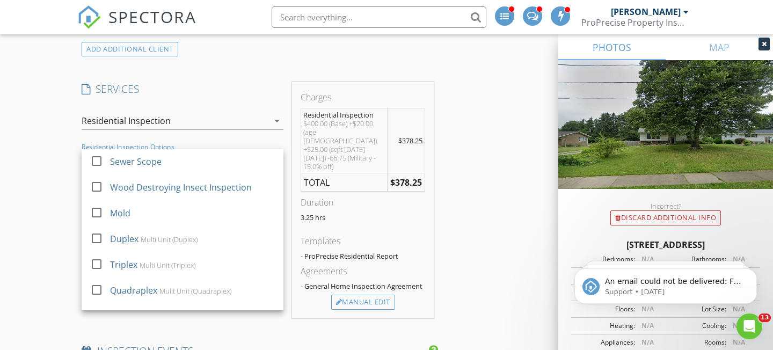
scroll to position [0, 0]
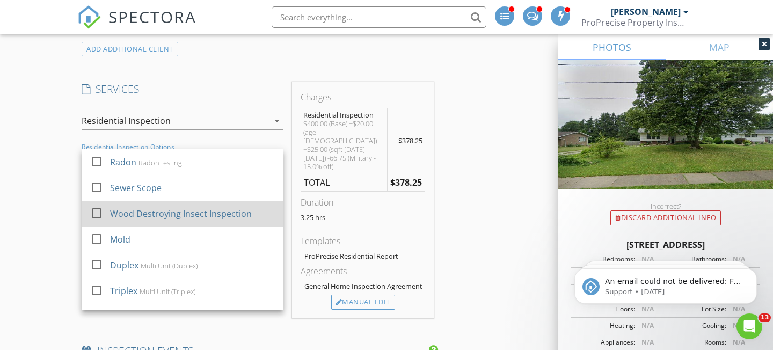
click at [97, 210] on div at bounding box center [97, 213] width 18 height 18
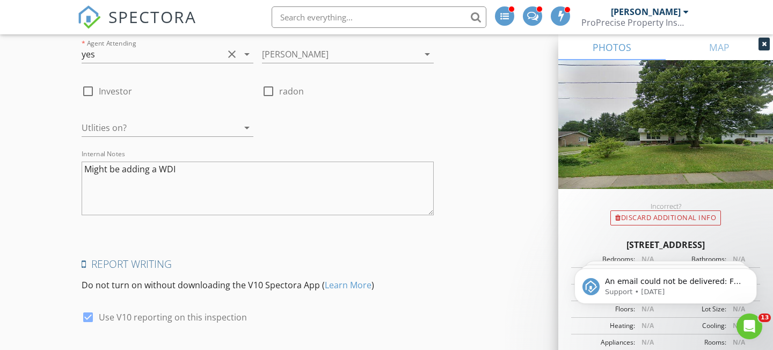
scroll to position [2050, 0]
drag, startPoint x: 188, startPoint y: 154, endPoint x: 0, endPoint y: 151, distance: 188.5
click at [103, 118] on div at bounding box center [153, 126] width 142 height 17
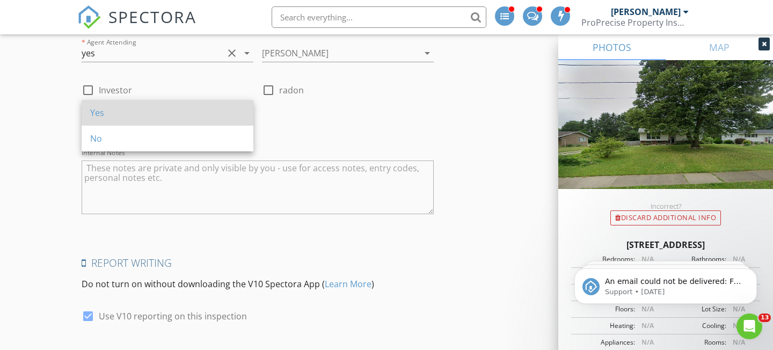
click at [123, 116] on div "Yes" at bounding box center [167, 112] width 155 height 13
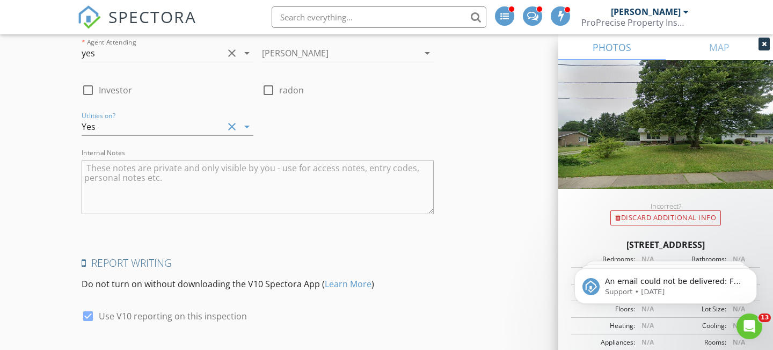
scroll to position [2168, 0]
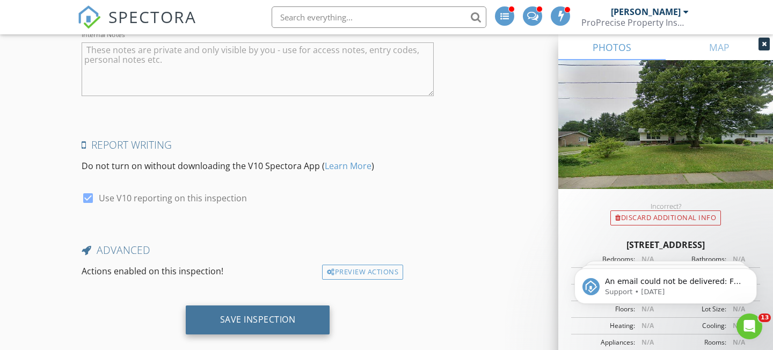
click at [259, 314] on div "Save Inspection" at bounding box center [258, 319] width 76 height 11
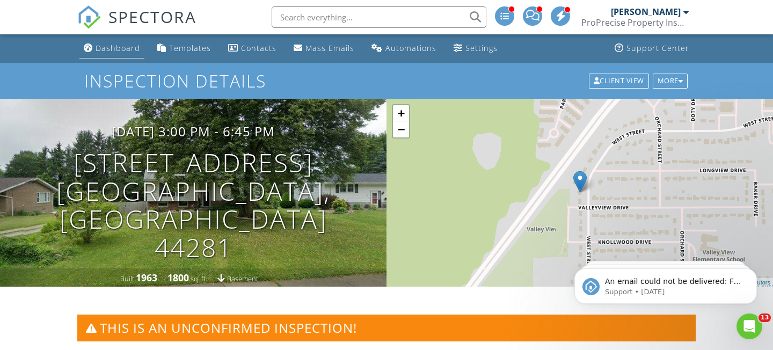
click at [122, 49] on div "Dashboard" at bounding box center [118, 48] width 45 height 10
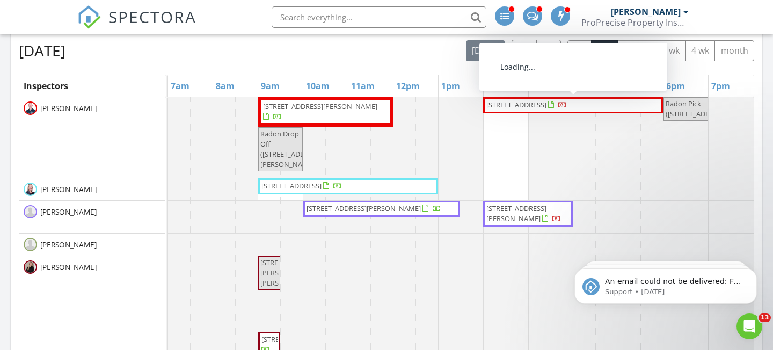
scroll to position [562, 0]
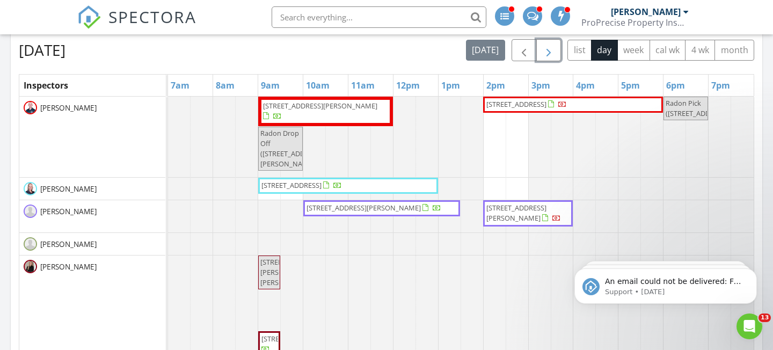
click at [548, 57] on span "button" at bounding box center [548, 50] width 13 height 13
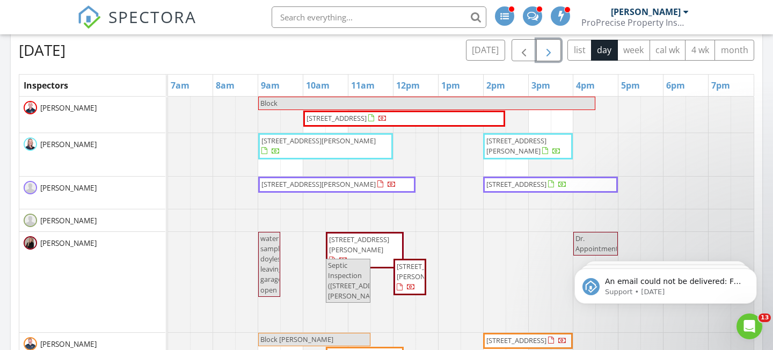
click at [548, 57] on span "button" at bounding box center [548, 50] width 13 height 13
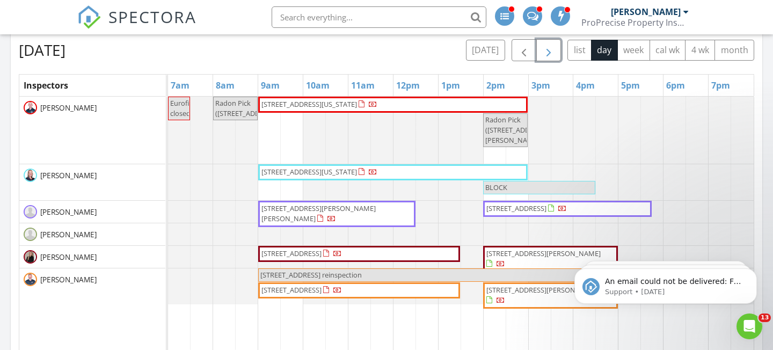
click at [548, 57] on span "button" at bounding box center [548, 50] width 13 height 13
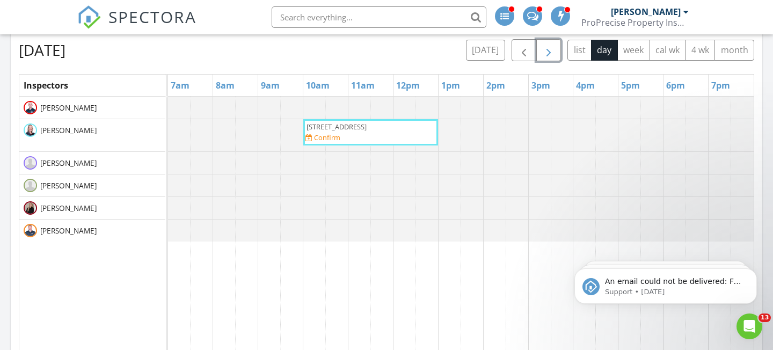
click at [548, 57] on span "button" at bounding box center [548, 50] width 13 height 13
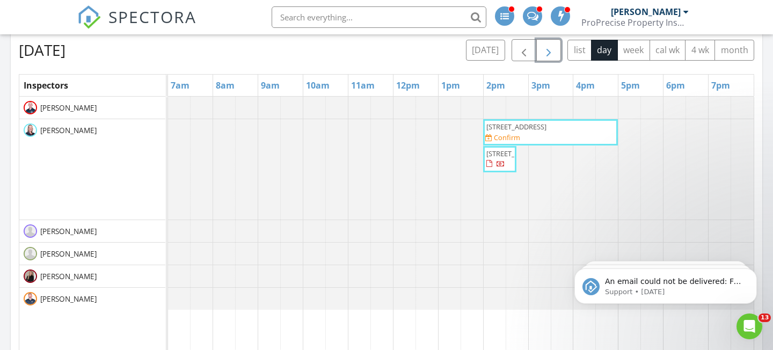
click at [548, 57] on span "button" at bounding box center [548, 50] width 13 height 13
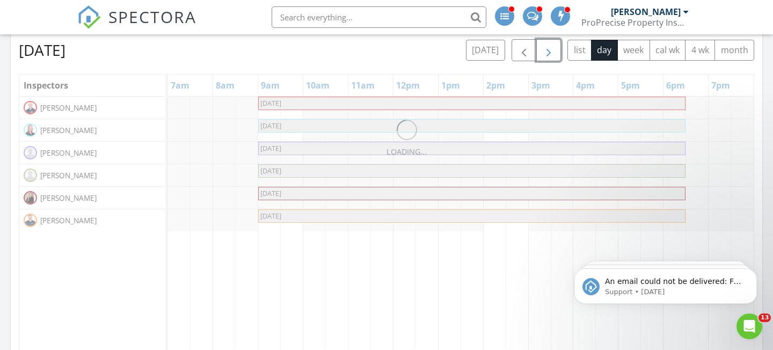
click at [548, 57] on span "button" at bounding box center [548, 50] width 13 height 13
